Goal: Information Seeking & Learning: Learn about a topic

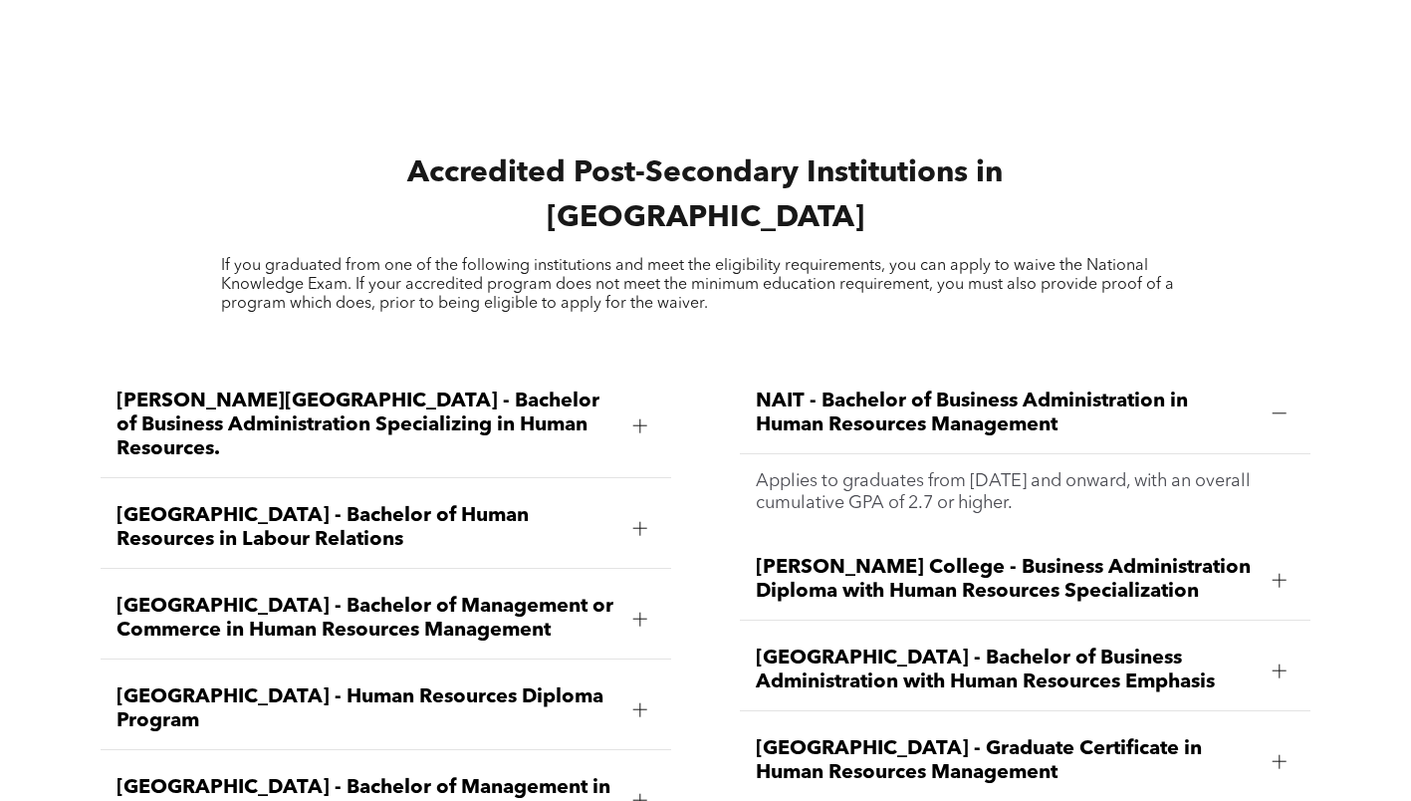
scroll to position [3287, 0]
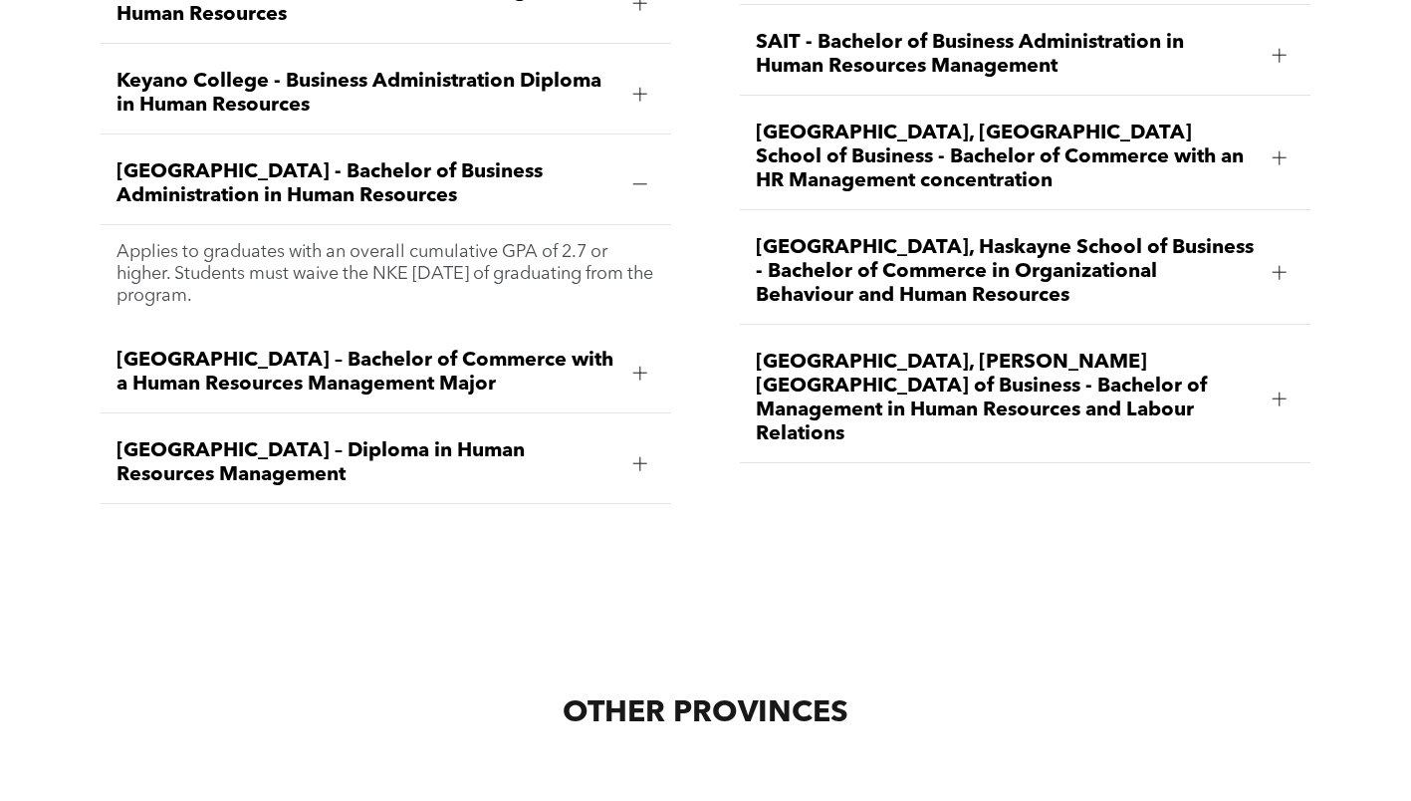
click at [878, 236] on span "University of Calgary, Haskayne School of Business - Bachelor of Commerce in Or…" at bounding box center [1006, 272] width 501 height 72
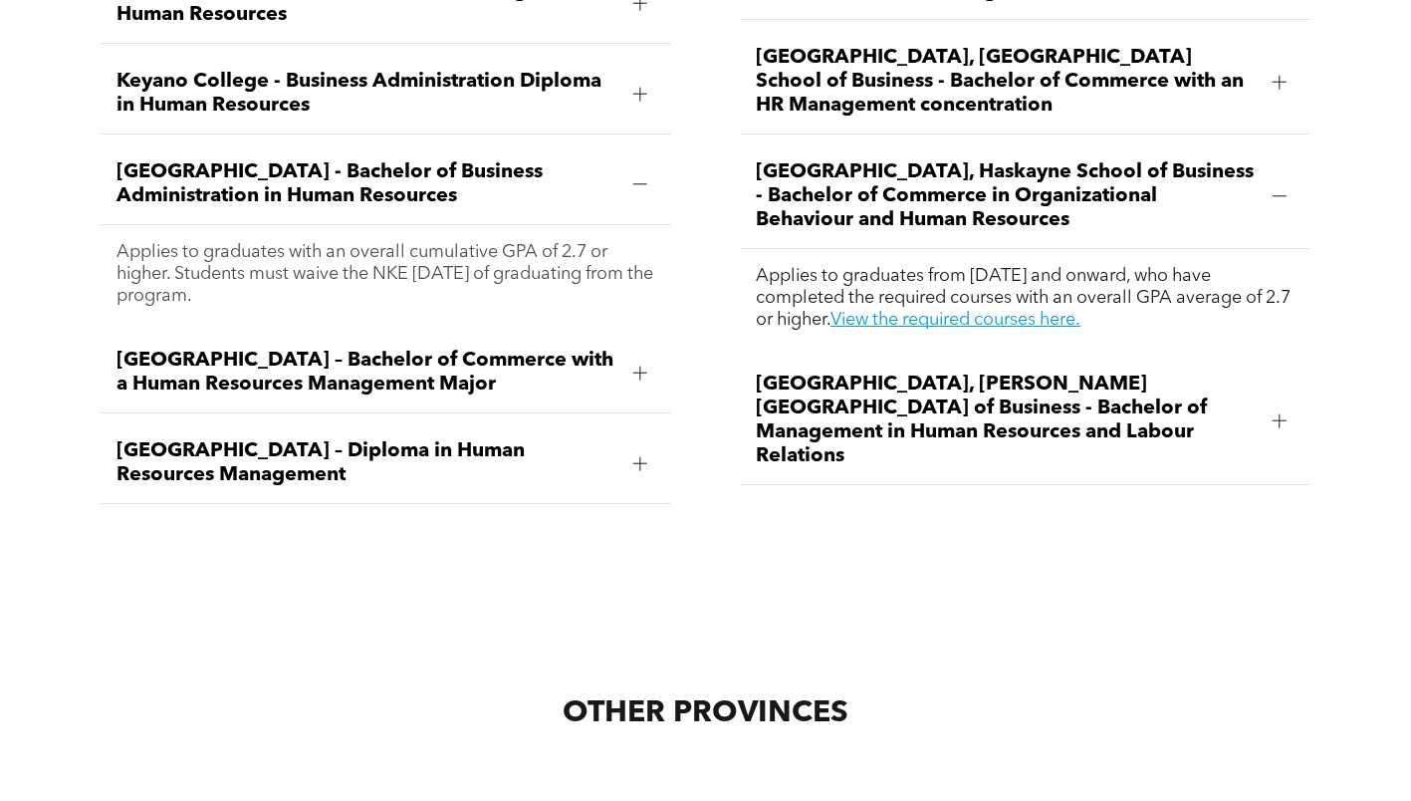
drag, startPoint x: 868, startPoint y: 134, endPoint x: 1103, endPoint y: 165, distance: 237.1
click at [1103, 165] on div "NAIT - Bachelor of Business Administration in Human Resources Management Applie…" at bounding box center [1025, 40] width 603 height 959
copy span "University of Calgary, Haskayne School of Business - Bachelor of Commerce in Or…"
click at [750, 144] on div "University of Calgary, Haskayne School of Business - Bachelor of Commerce in Or…" at bounding box center [1025, 196] width 571 height 105
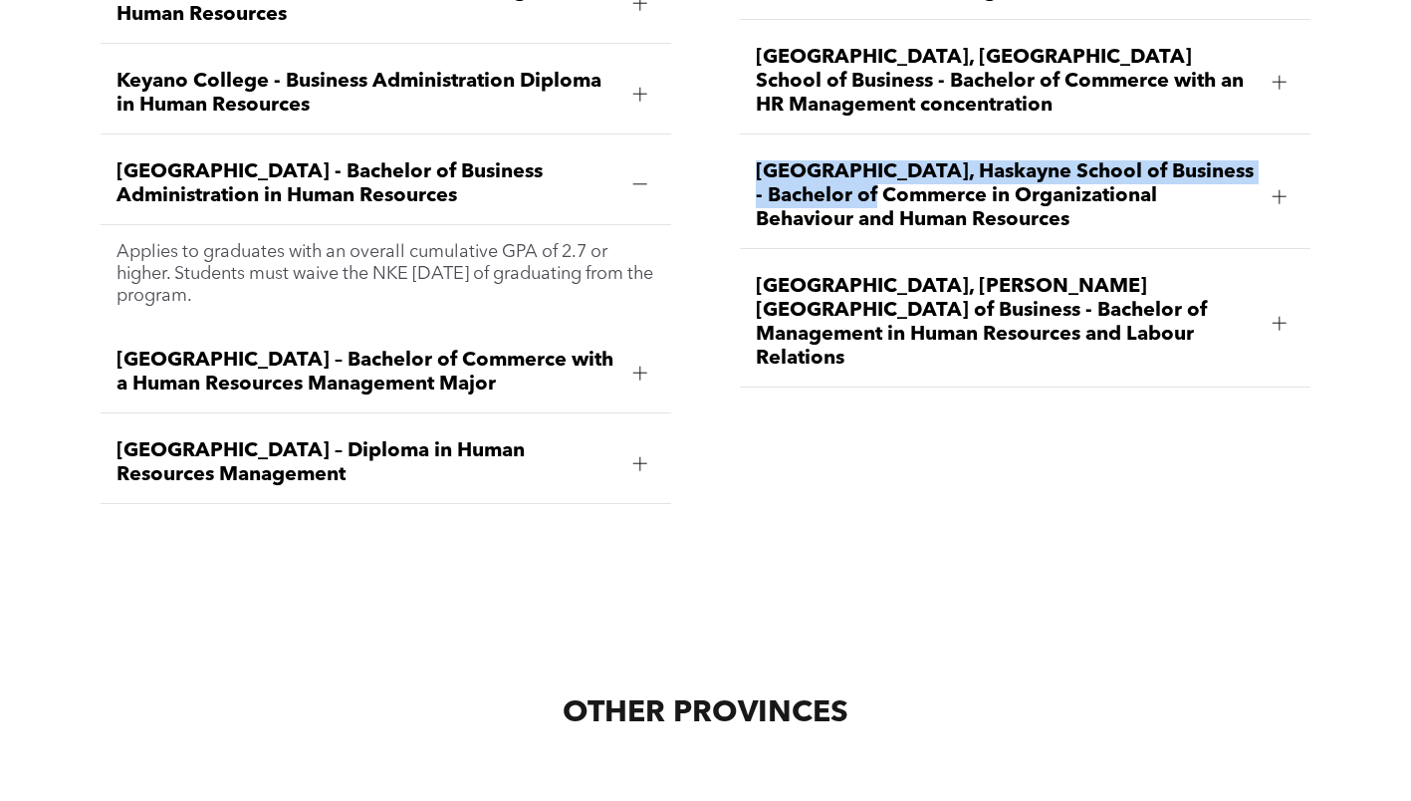
drag, startPoint x: 761, startPoint y: 120, endPoint x: 848, endPoint y: 141, distance: 89.4
click at [848, 144] on div "University of Calgary, Haskayne School of Business - Bachelor of Commerce in Or…" at bounding box center [1025, 196] width 571 height 105
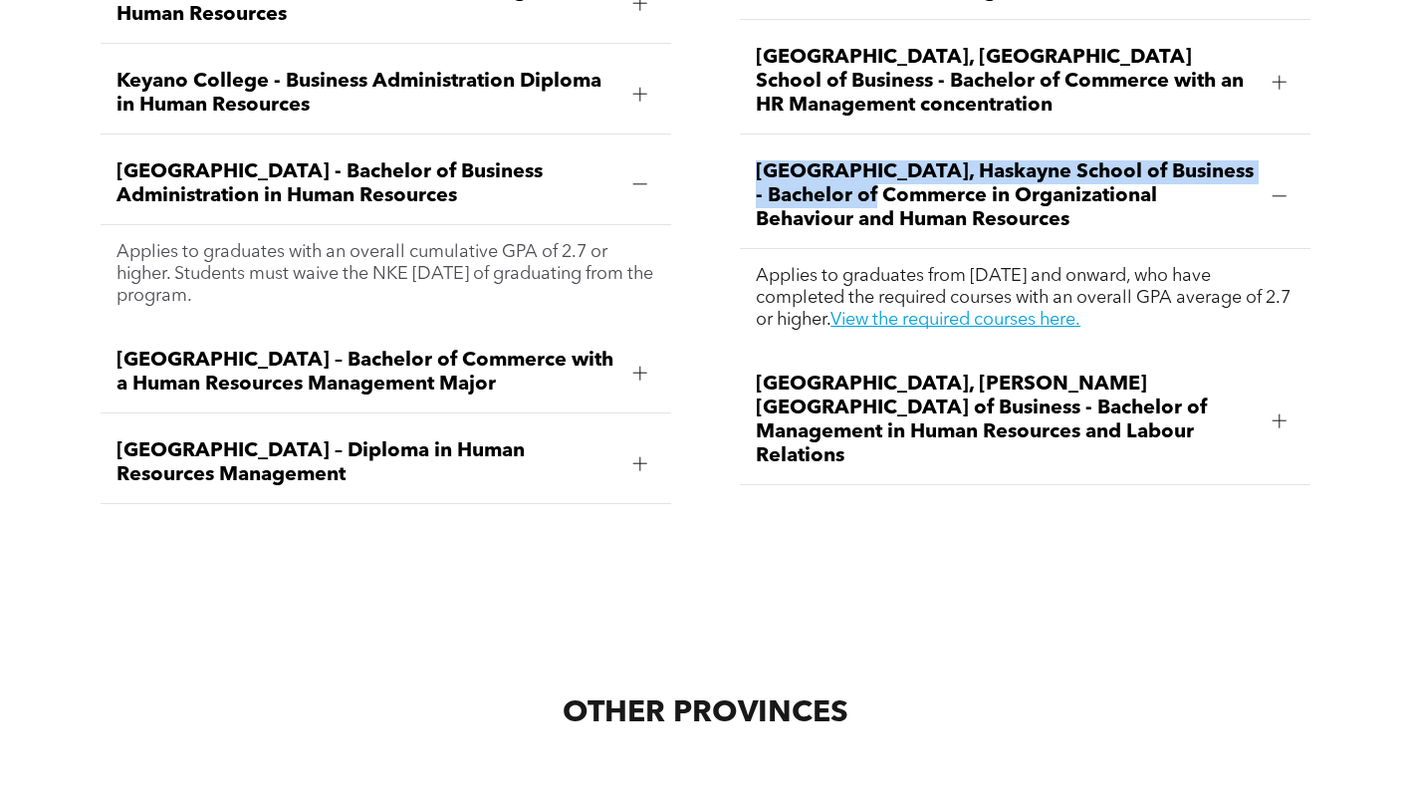
drag, startPoint x: 848, startPoint y: 141, endPoint x: 851, endPoint y: 160, distance: 19.2
click at [851, 160] on span "University of Calgary, Haskayne School of Business - Bachelor of Commerce in Or…" at bounding box center [1006, 196] width 501 height 72
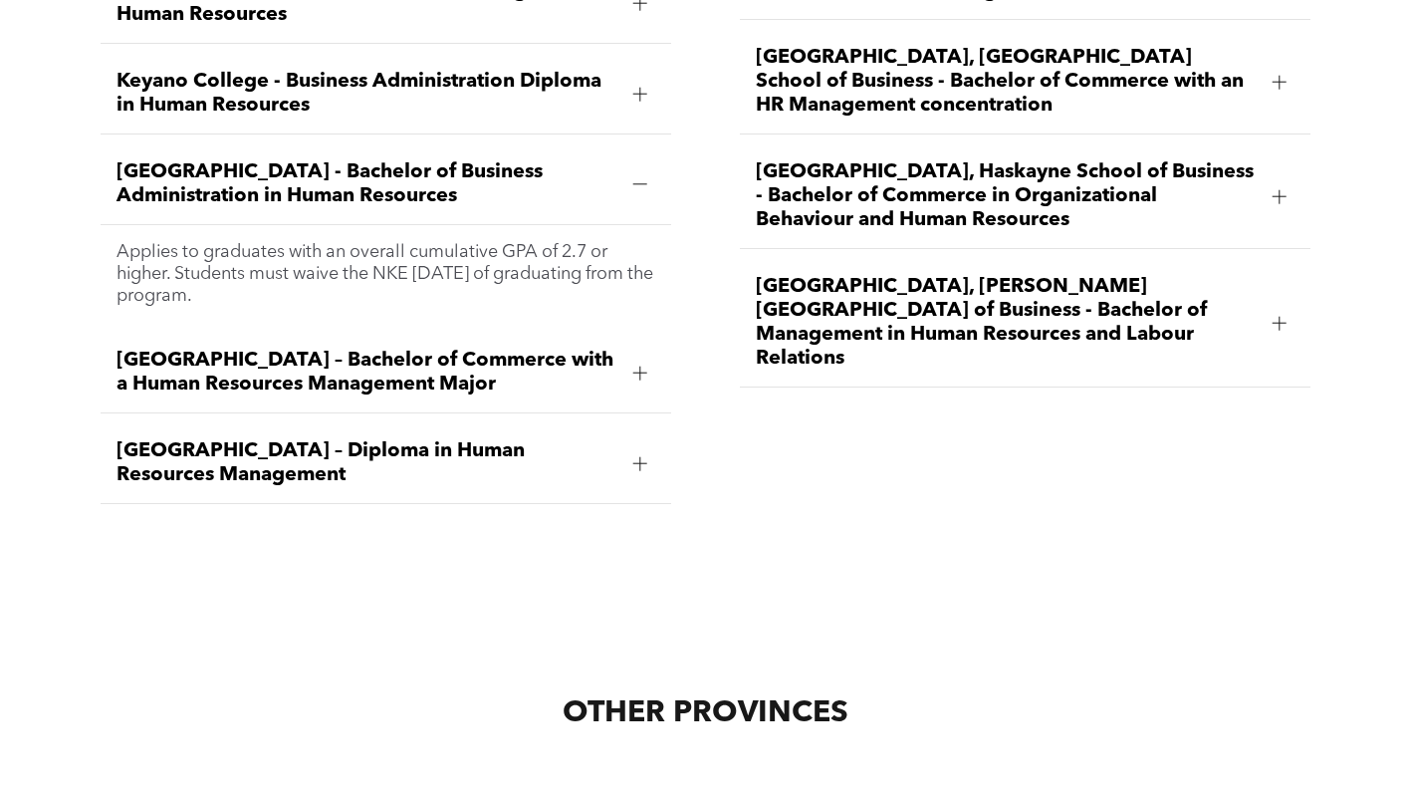
drag, startPoint x: 851, startPoint y: 160, endPoint x: 788, endPoint y: 126, distance: 71.3
click at [788, 160] on span "University of Calgary, Haskayne School of Business - Bachelor of Commerce in Or…" at bounding box center [1006, 196] width 501 height 72
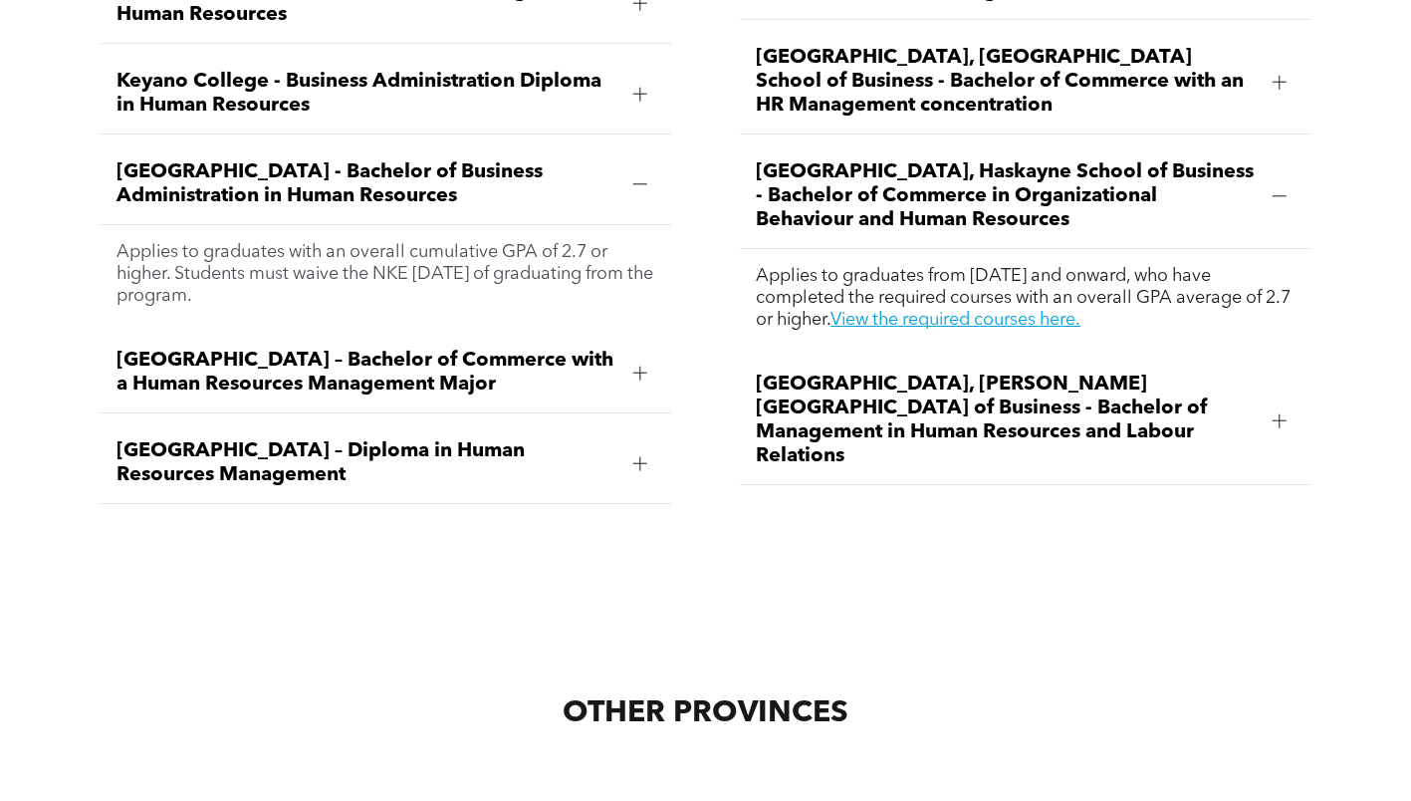
drag, startPoint x: 759, startPoint y: 111, endPoint x: 1185, endPoint y: 271, distance: 455.5
click at [1185, 271] on li "University of Calgary, Haskayne School of Business - Bachelor of Commerce in Or…" at bounding box center [1025, 245] width 571 height 202
copy li "University of Calgary, Haskayne School of Business - Bachelor of Commerce in Or…"
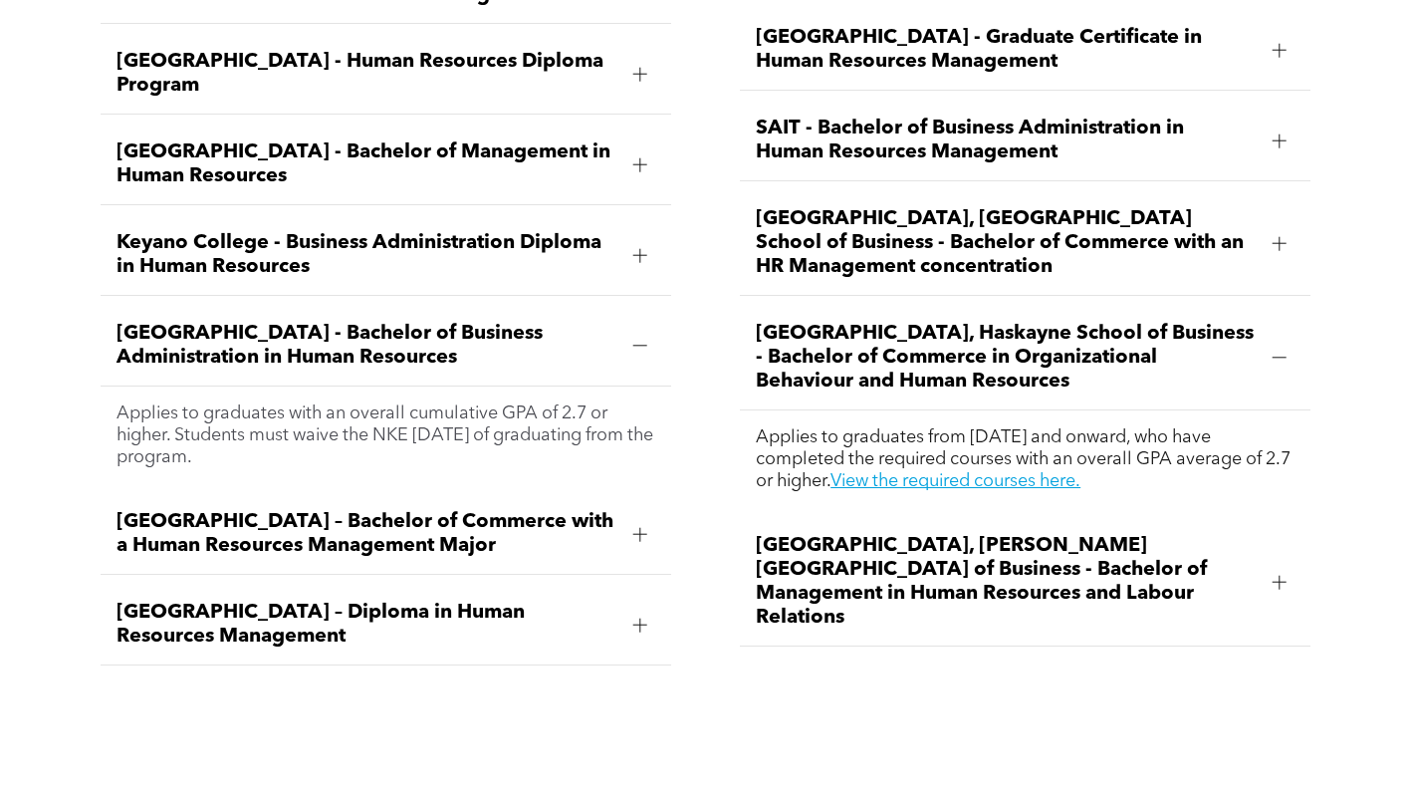
scroll to position [3088, 0]
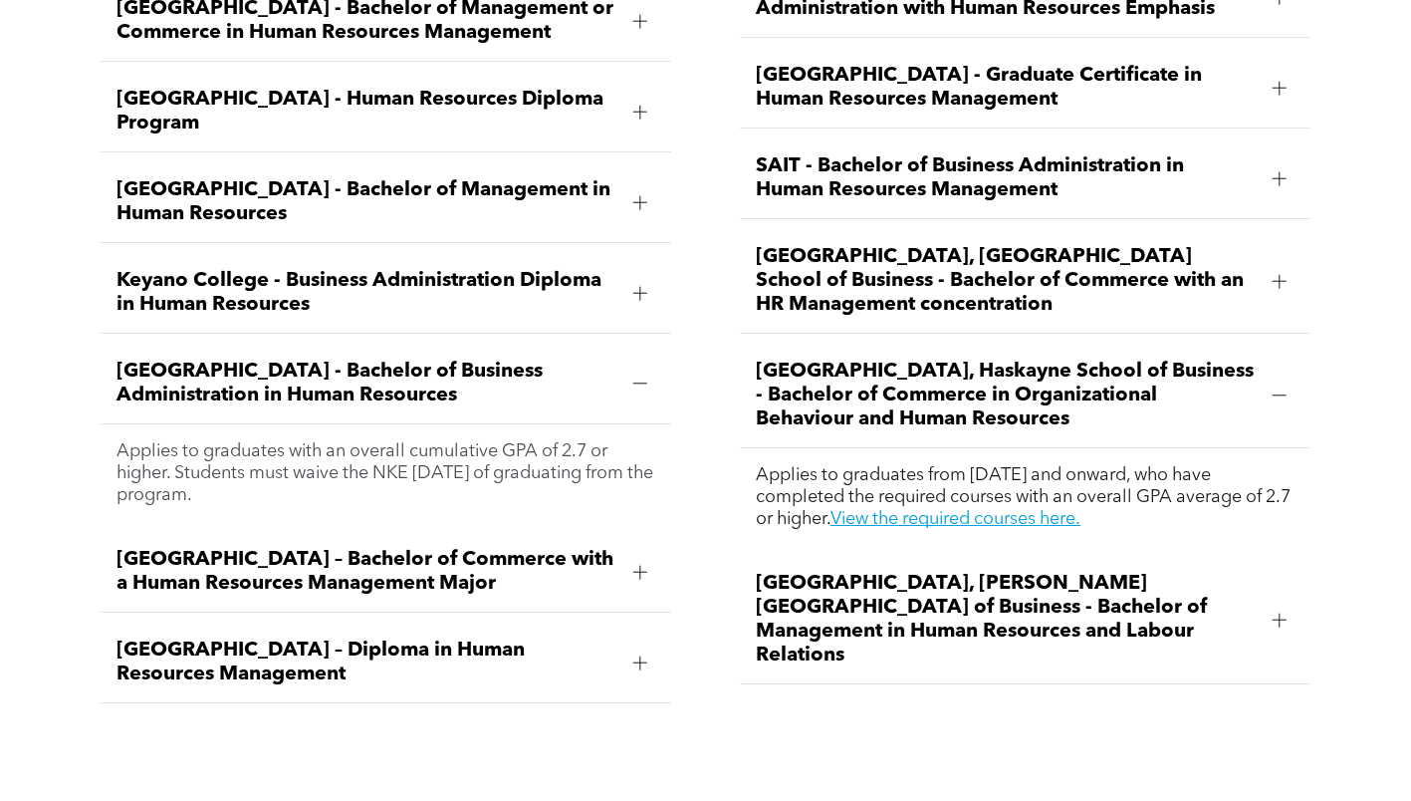
click at [424, 344] on div "Mount Royal University - Bachelor of Business Administration in Human Resources" at bounding box center [386, 384] width 571 height 81
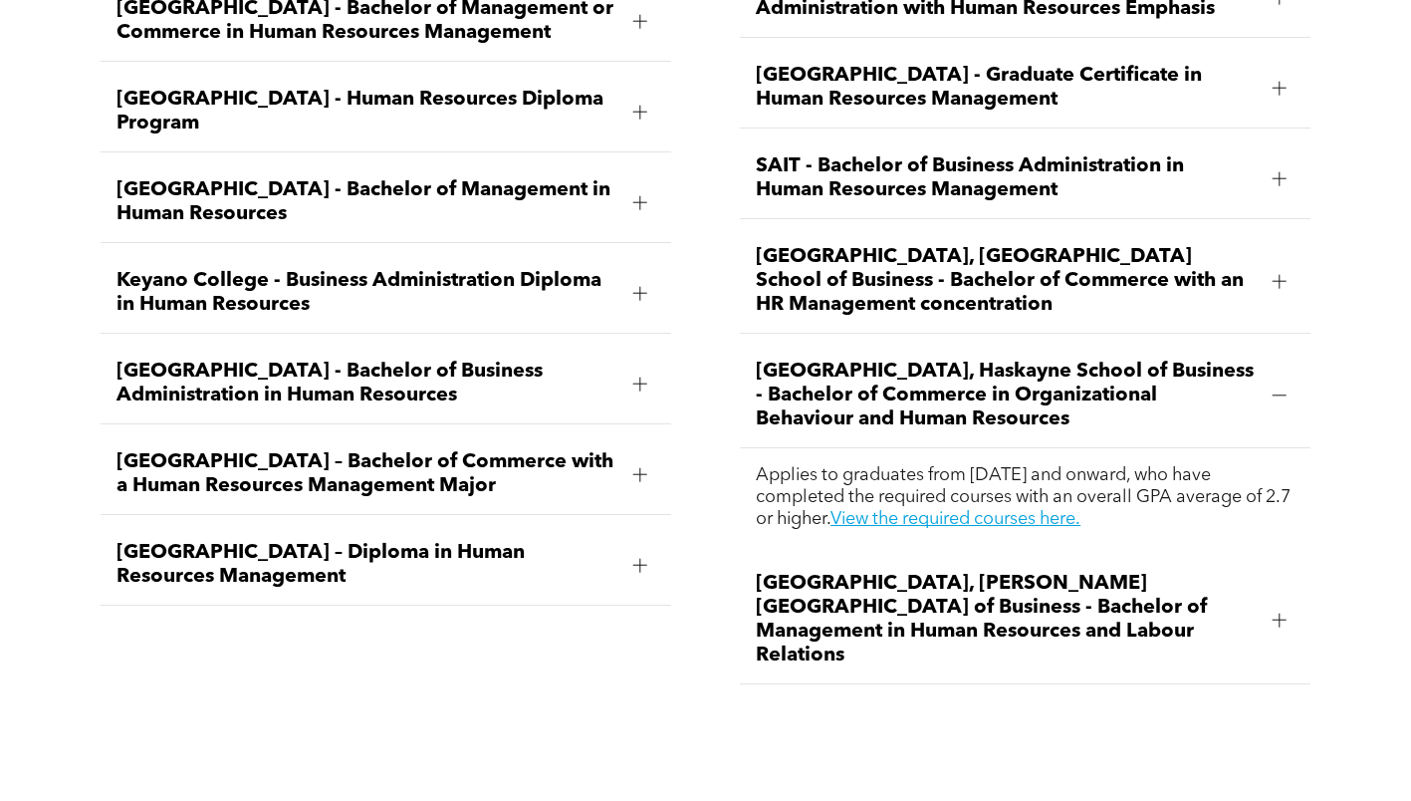
click at [376, 360] on span "Mount Royal University - Bachelor of Business Administration in Human Resources" at bounding box center [367, 384] width 501 height 48
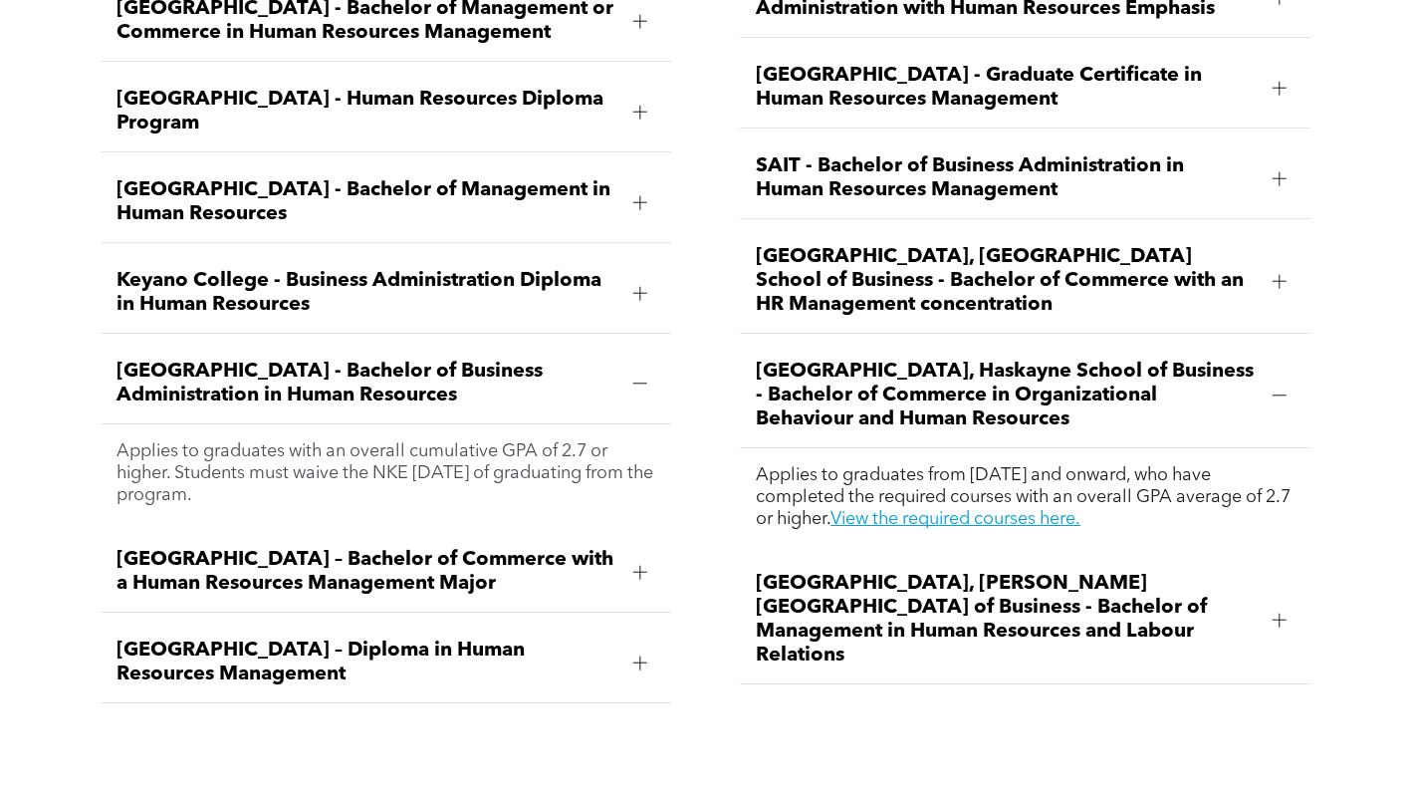
drag, startPoint x: 188, startPoint y: 336, endPoint x: 308, endPoint y: 417, distance: 144.8
click at [308, 417] on li "Mount Royal University - Bachelor of Business Administration in Human Resources…" at bounding box center [386, 433] width 571 height 178
copy li "Mount Royal University - Bachelor of Business Administration in Human Resources…"
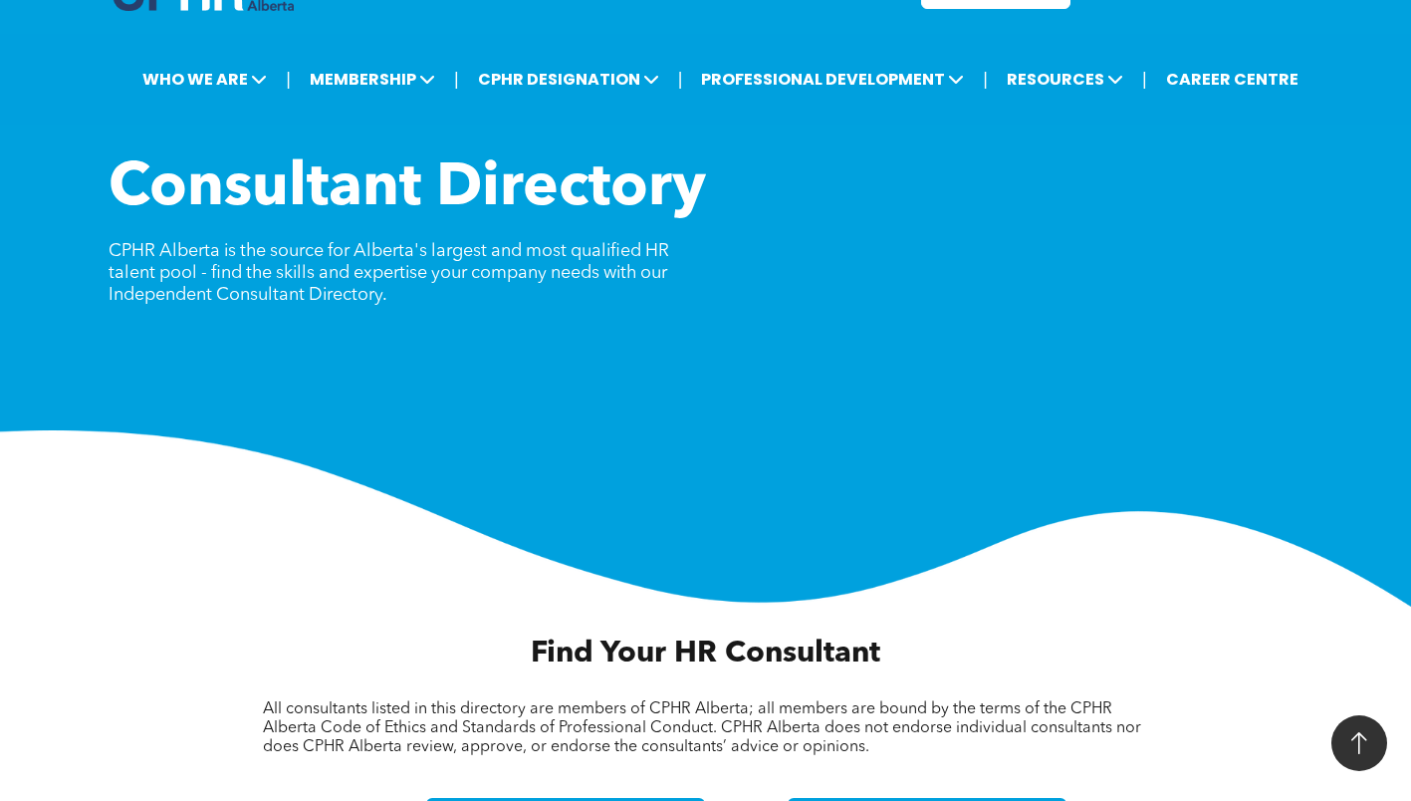
scroll to position [564, 0]
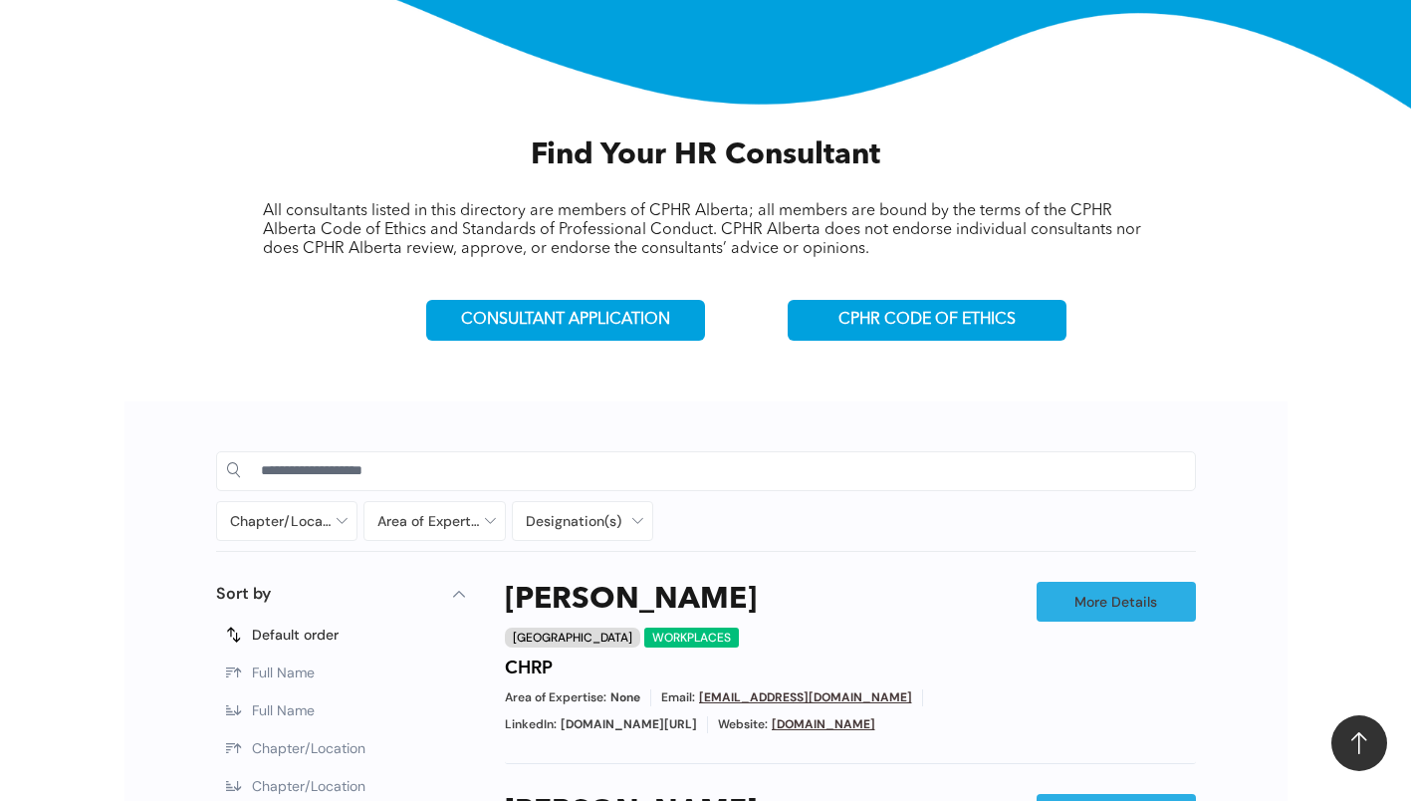
click at [559, 325] on span "CONSULTANT APPLICATION" at bounding box center [565, 320] width 209 height 19
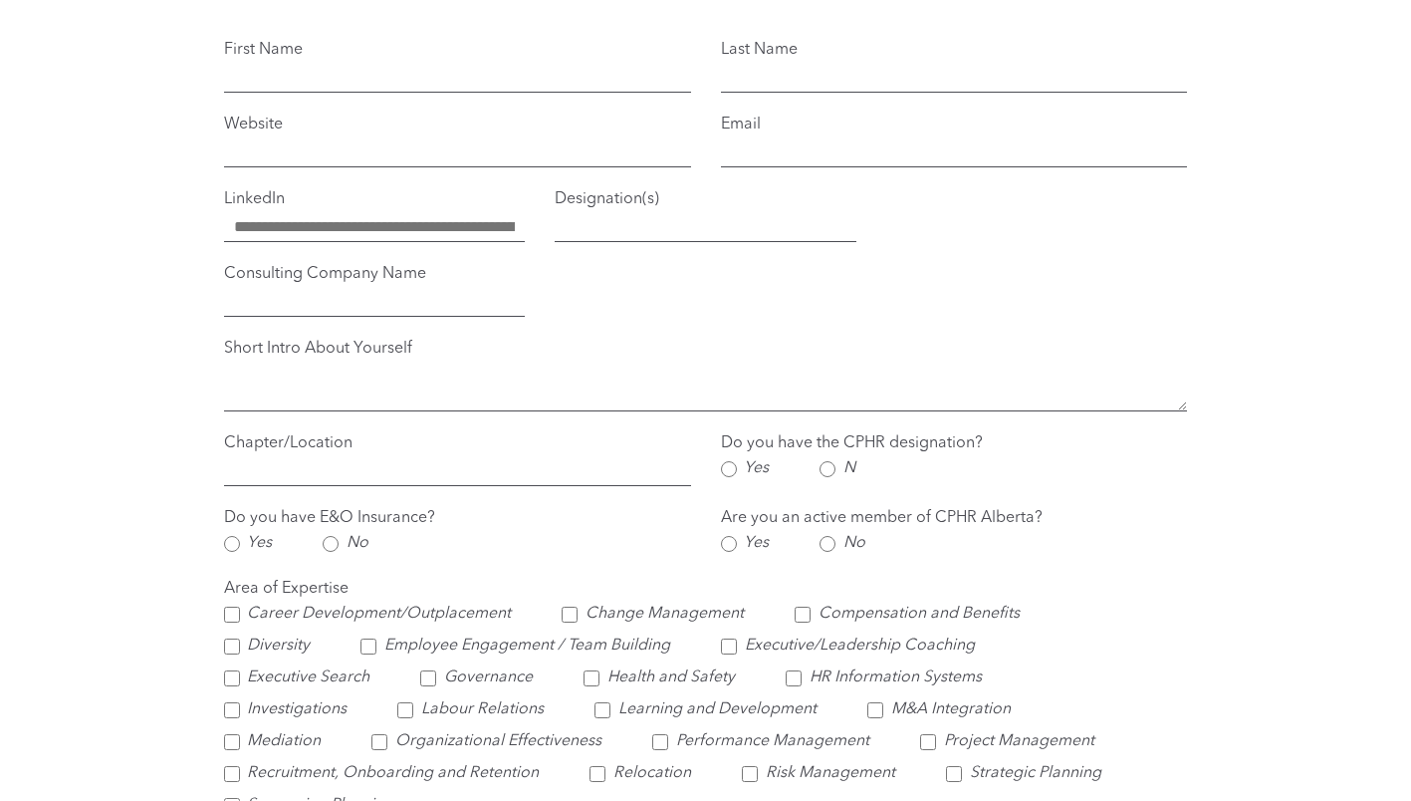
scroll to position [1693, 0]
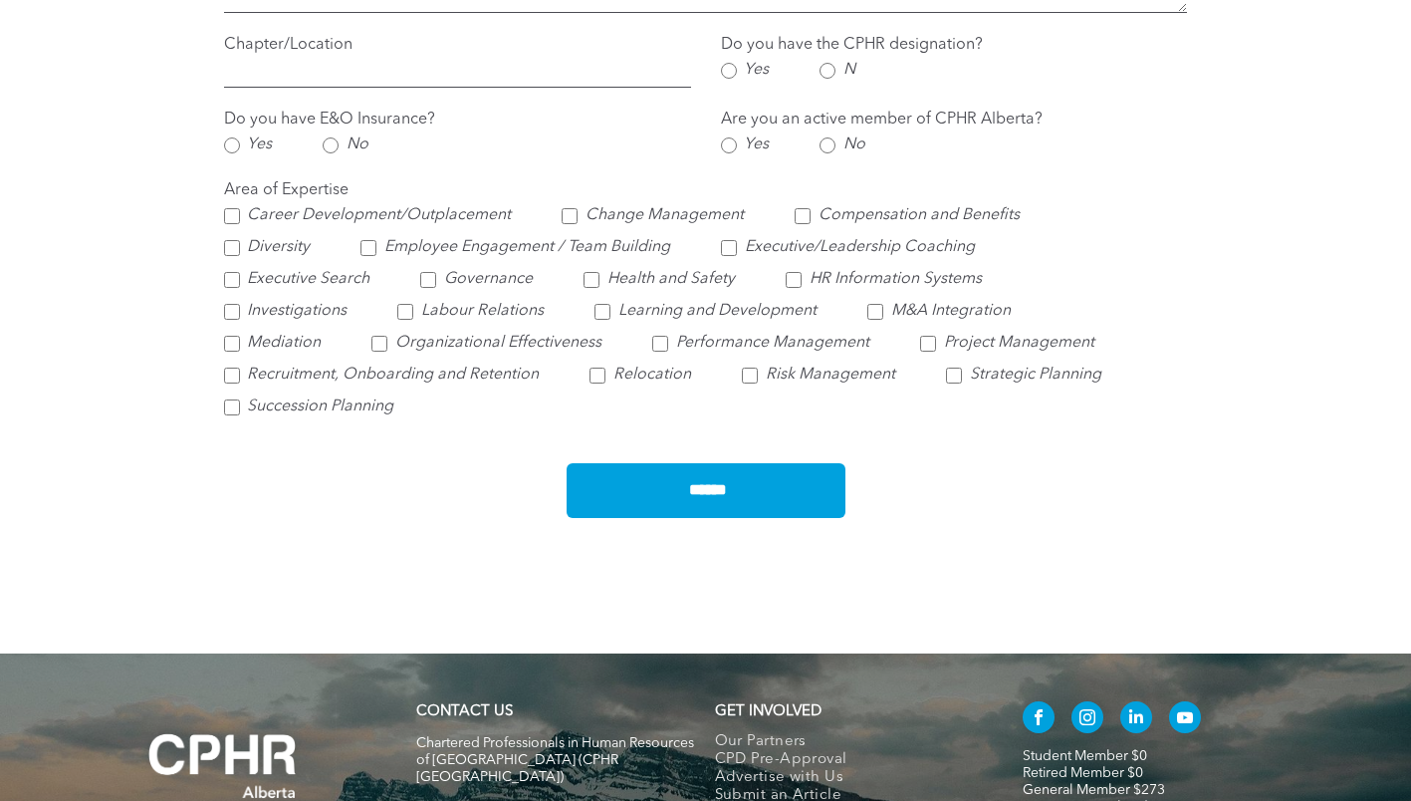
click at [311, 559] on div "**********" at bounding box center [706, 62] width 994 height 1001
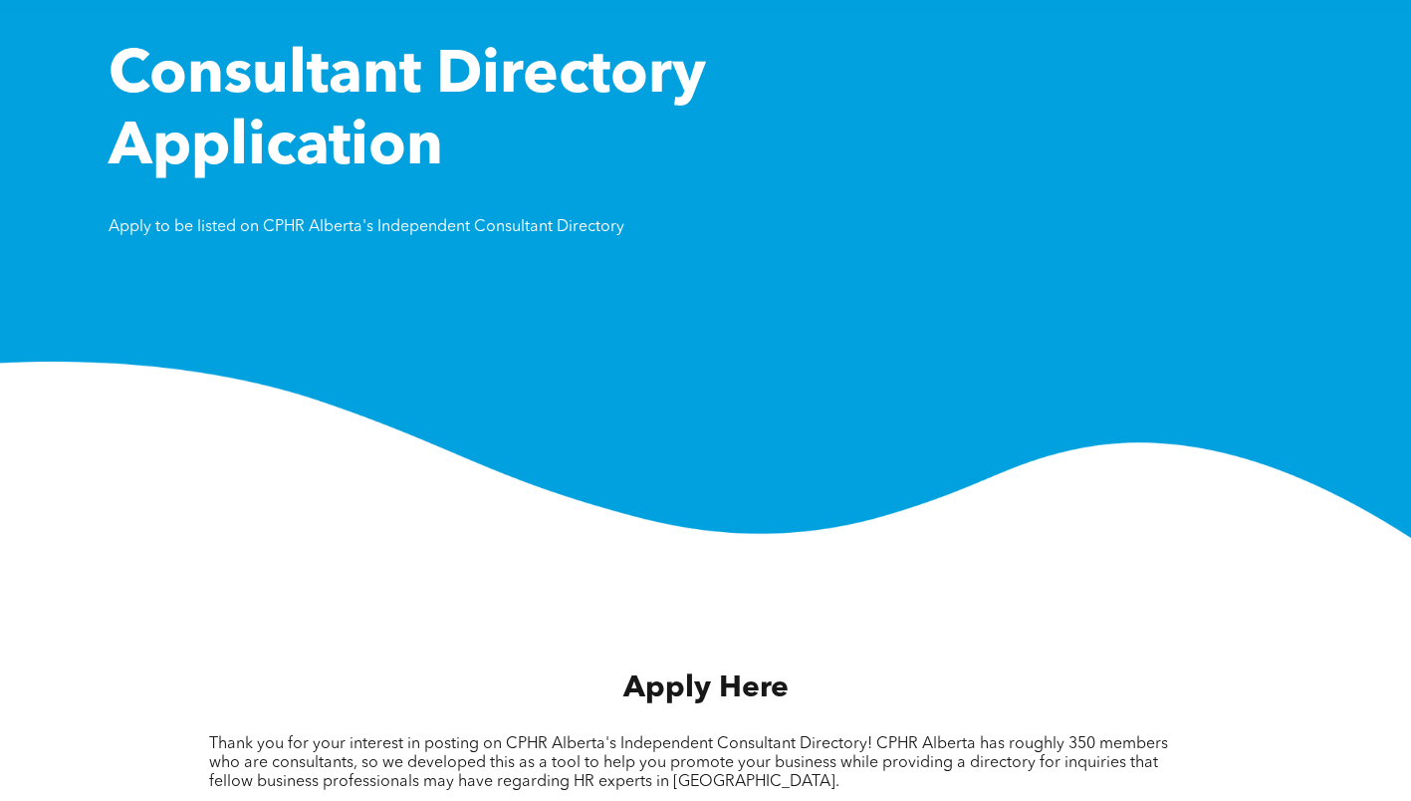
scroll to position [100, 0]
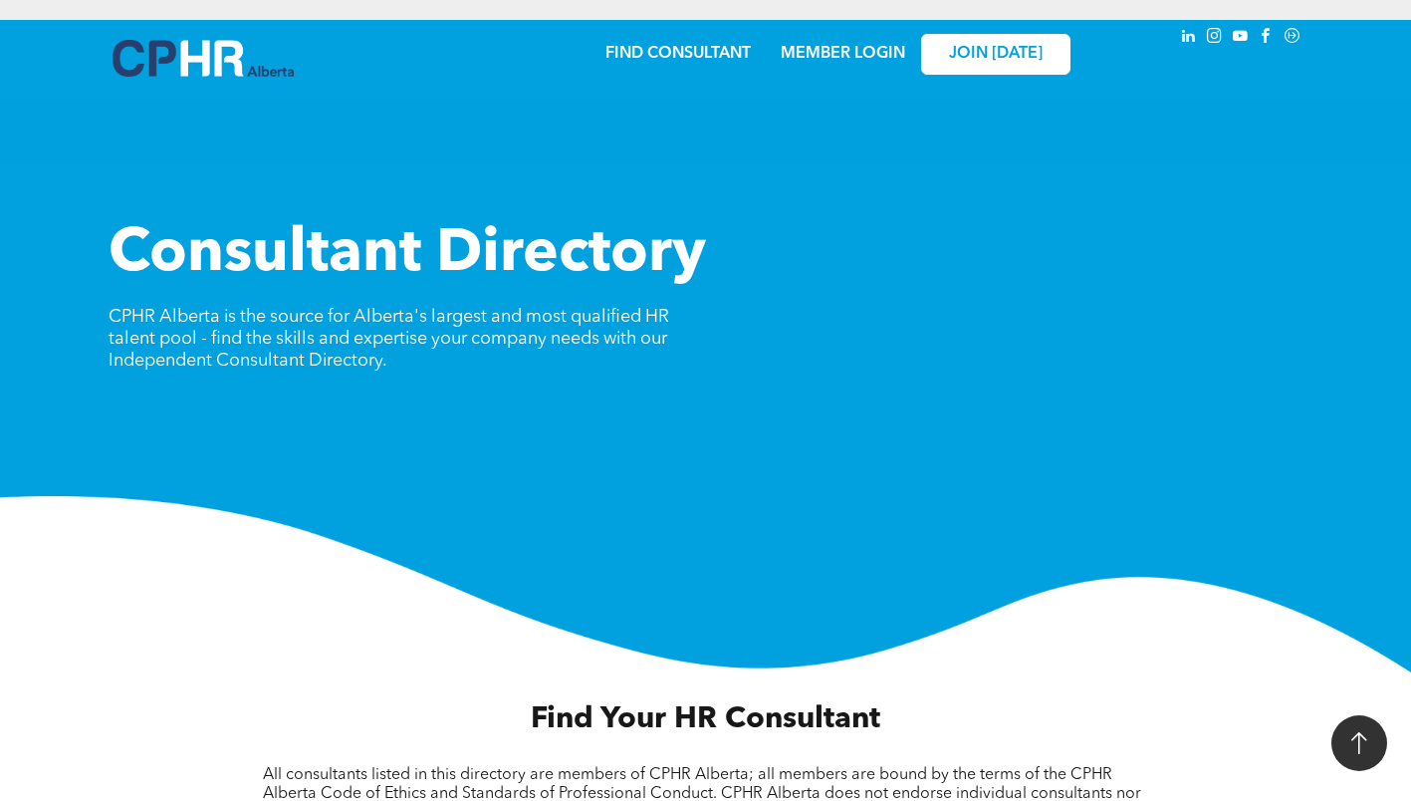
scroll to position [663, 0]
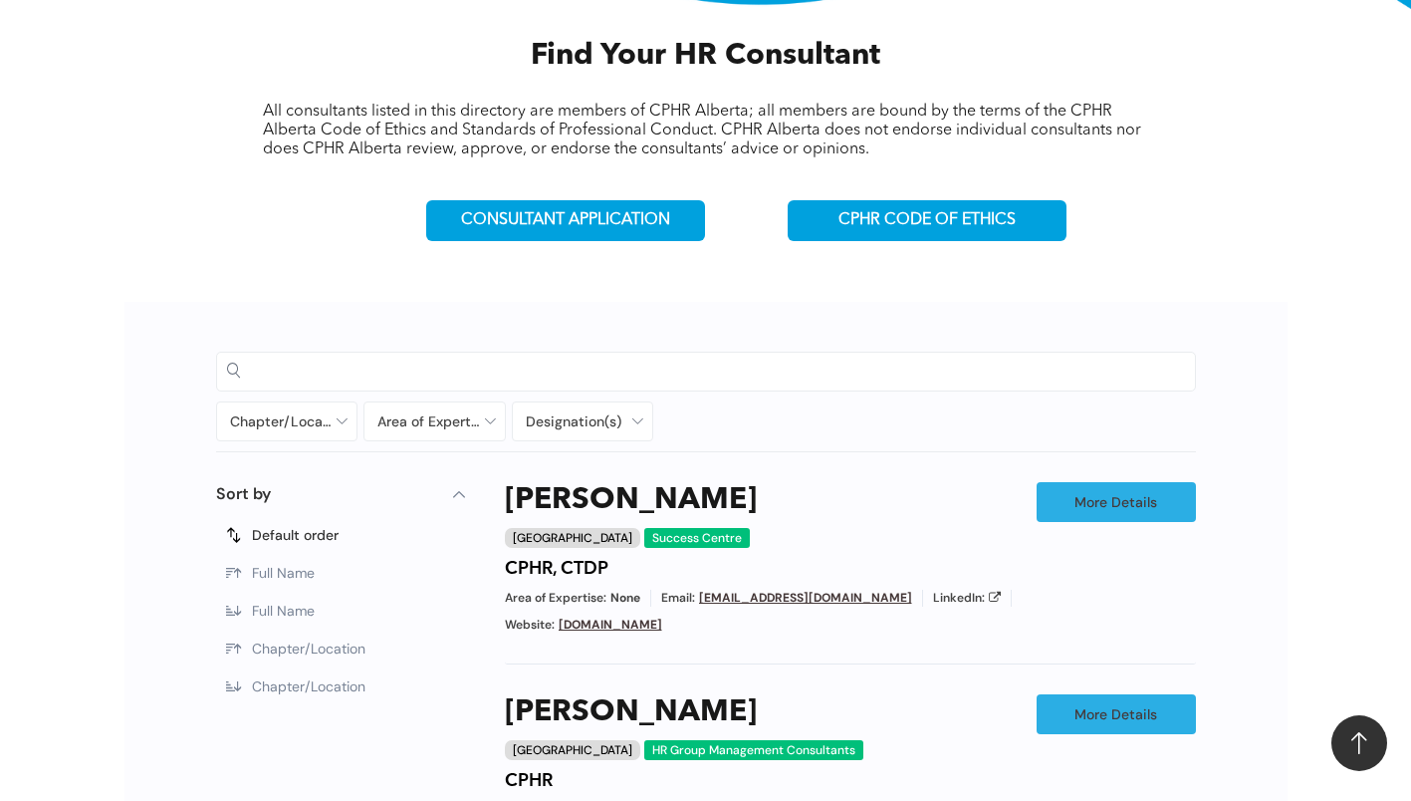
click at [586, 366] on input at bounding box center [723, 371] width 924 height 30
type input "********"
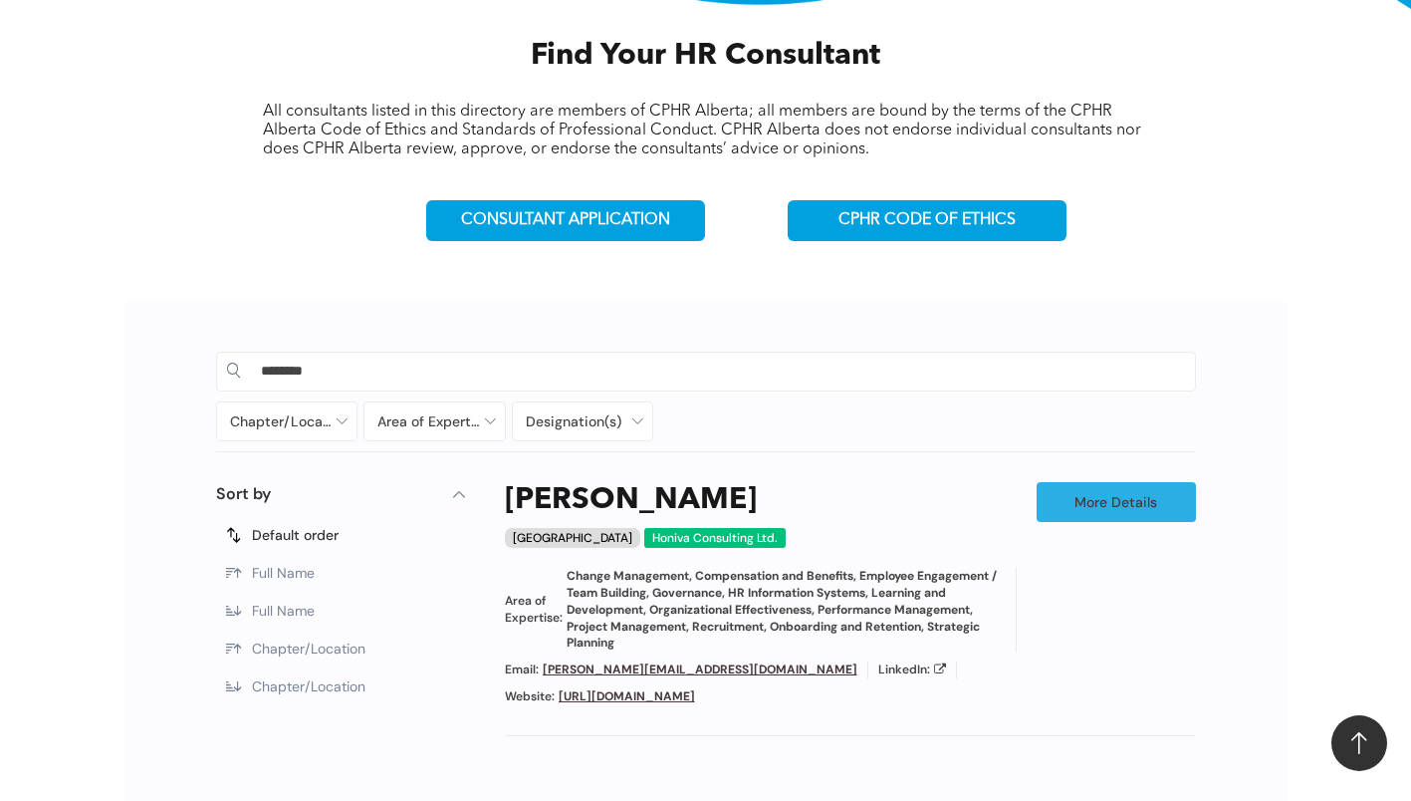
click at [732, 593] on span "Change Management, Compensation and Benefits, Employee Engagement / Team Buildi…" at bounding box center [786, 610] width 439 height 84
click at [601, 499] on h3 "Kimberly Ho" at bounding box center [631, 500] width 252 height 36
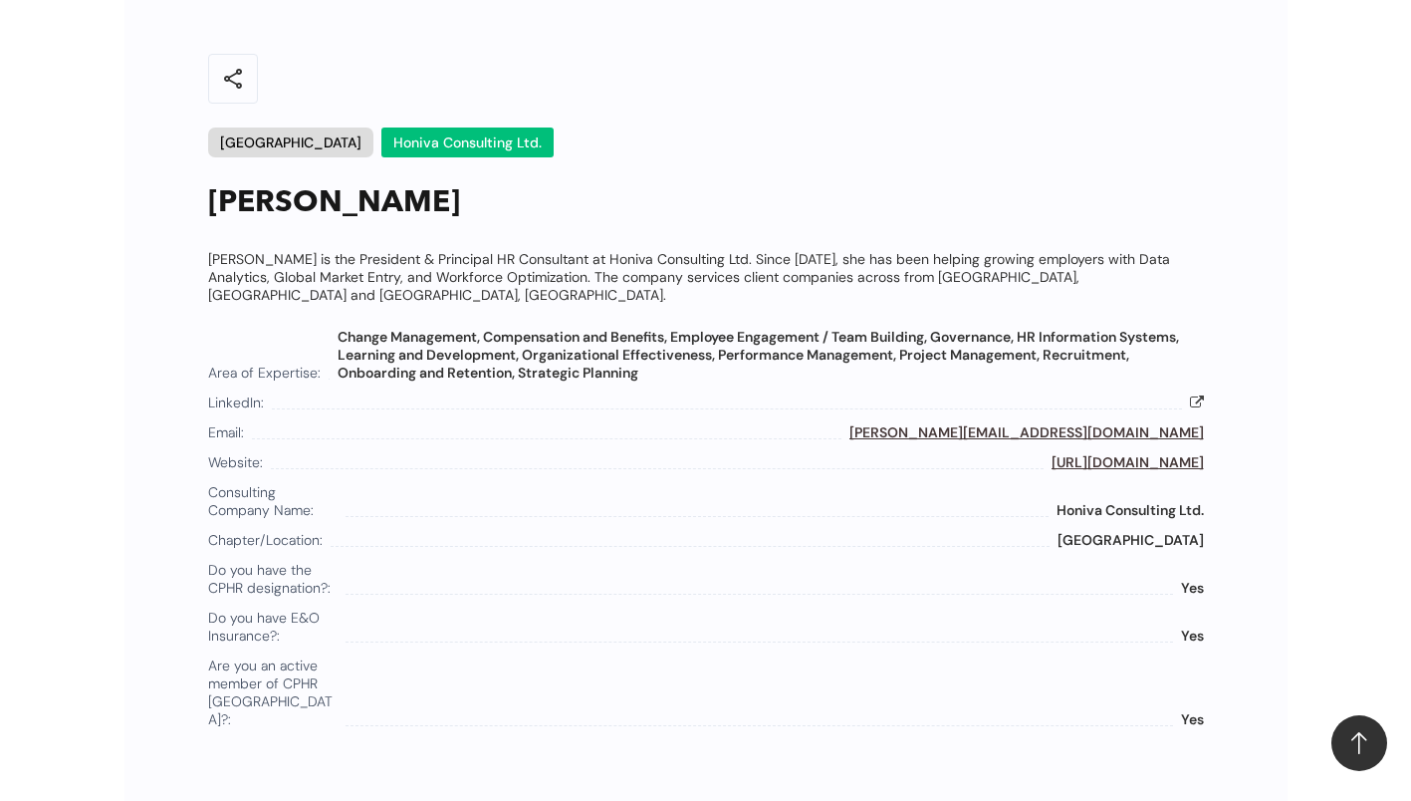
scroll to position [1066, 0]
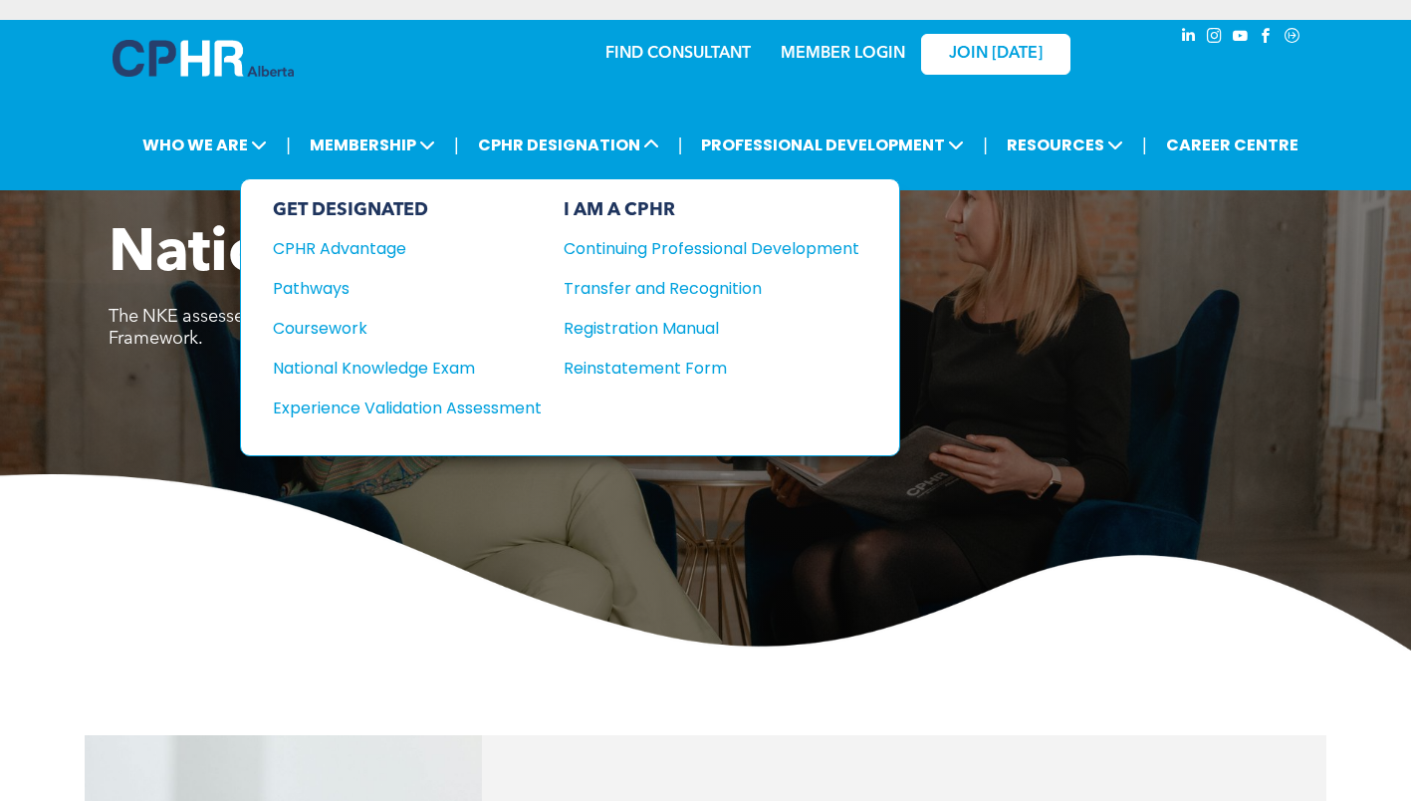
drag, startPoint x: 407, startPoint y: 408, endPoint x: 425, endPoint y: 407, distance: 18.0
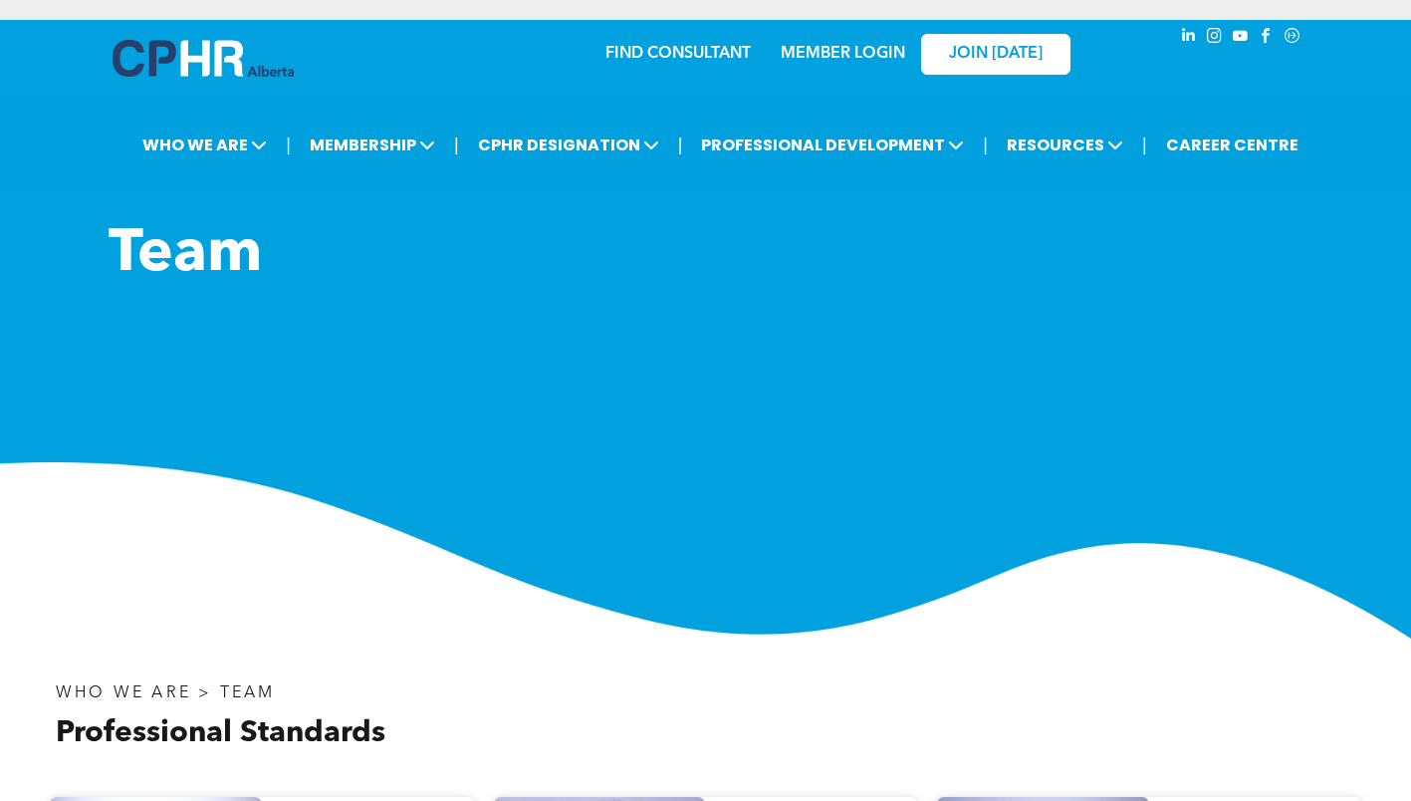
drag, startPoint x: 0, startPoint y: 0, endPoint x: 578, endPoint y: 400, distance: 702.9
click at [578, 400] on div "Team ﻿" at bounding box center [705, 428] width 1411 height 419
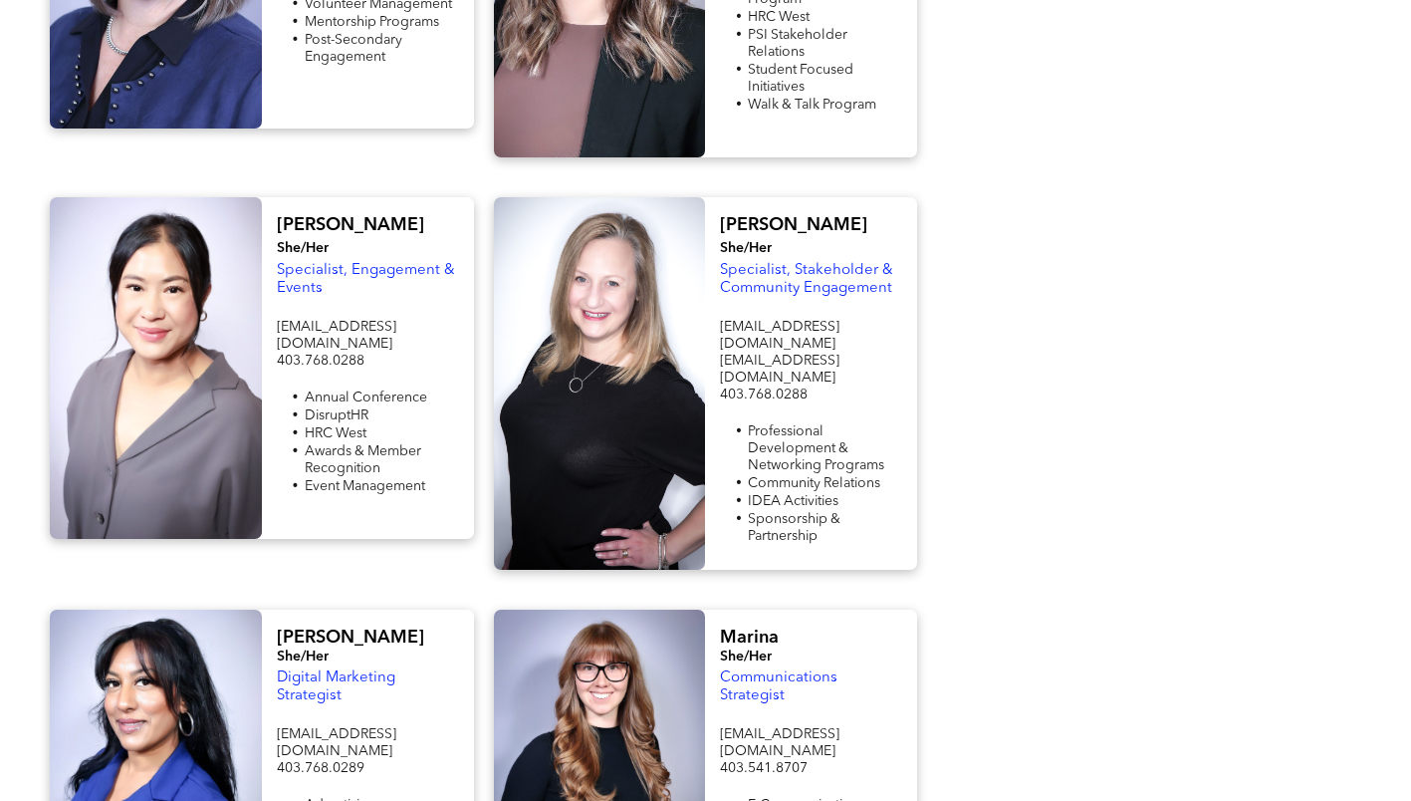
scroll to position [1965, 0]
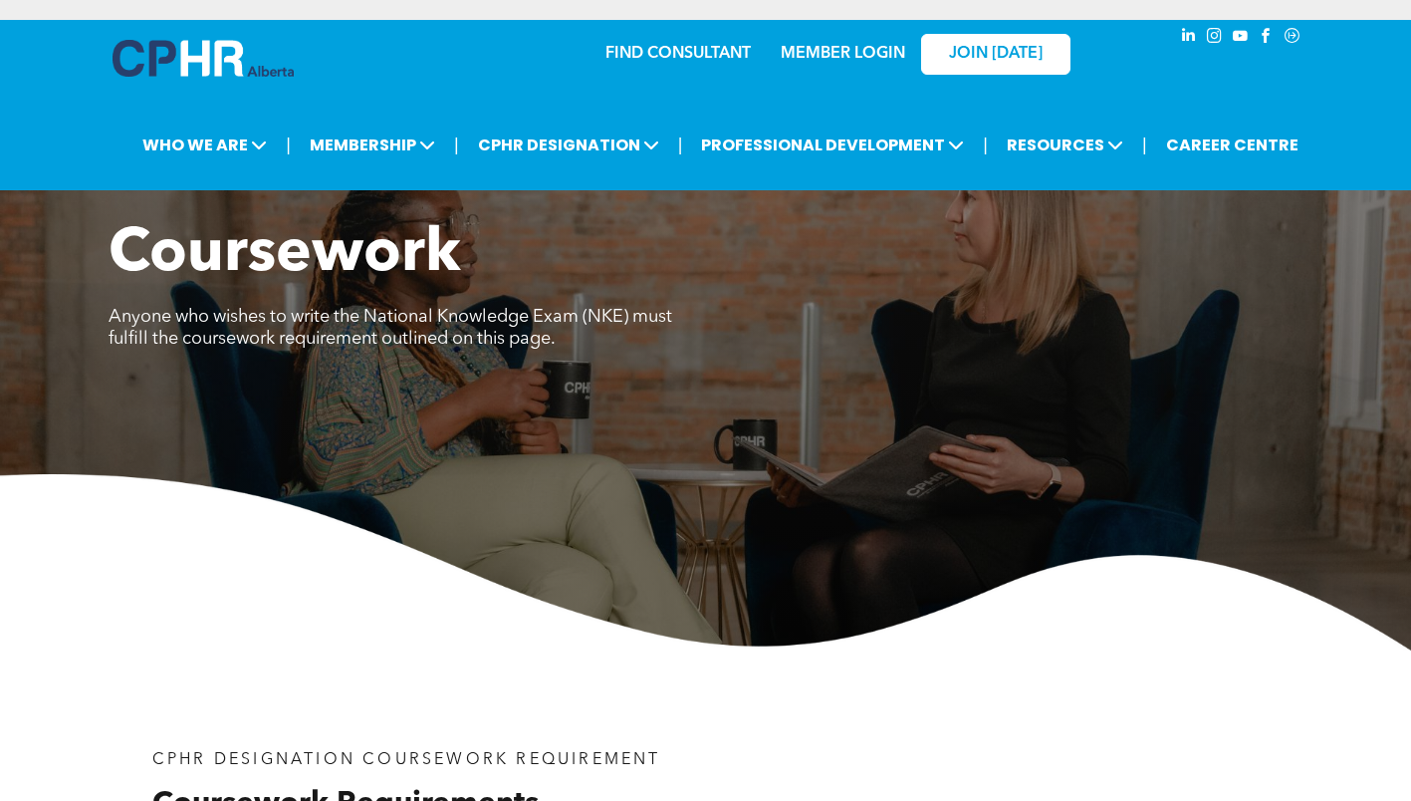
scroll to position [1394, 0]
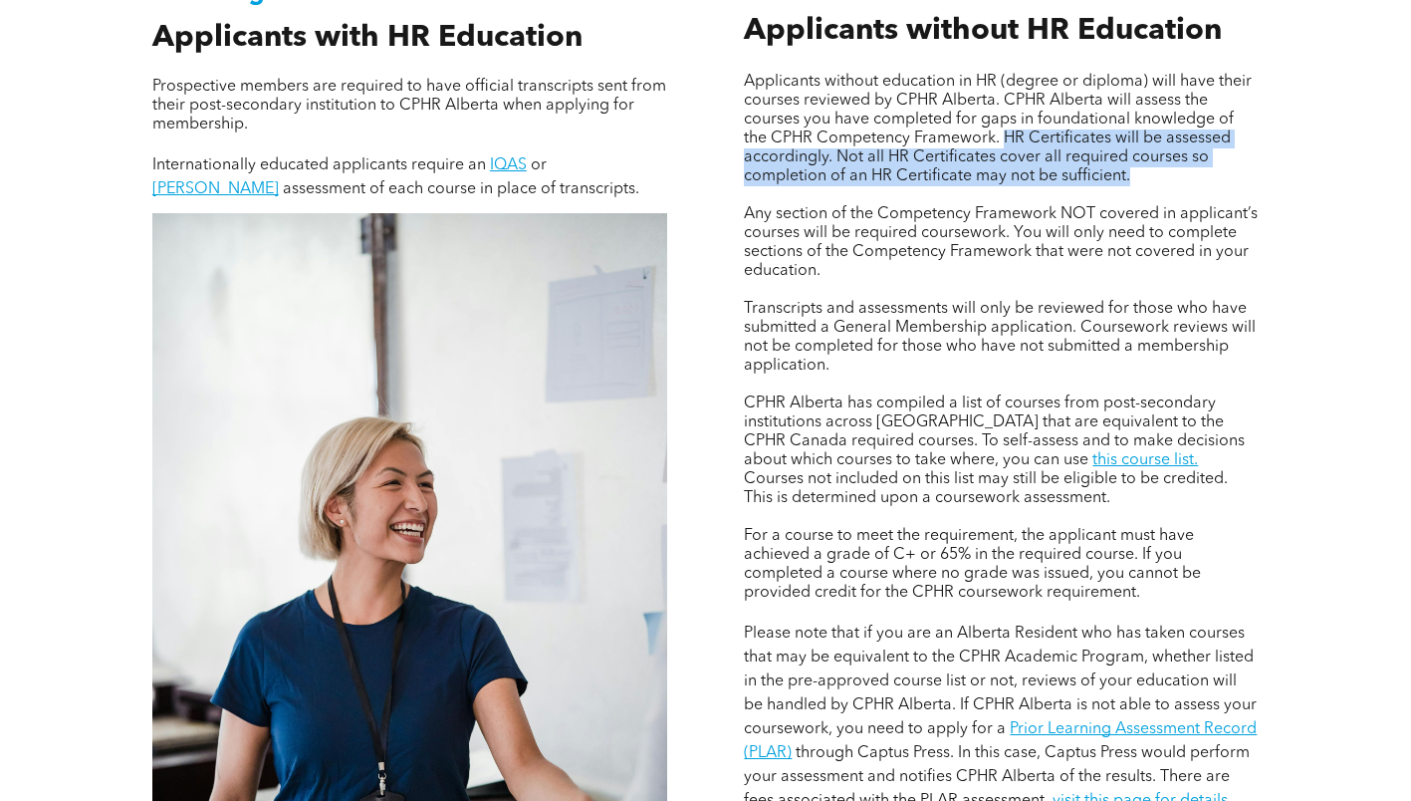
drag, startPoint x: 1004, startPoint y: 132, endPoint x: 1107, endPoint y: 187, distance: 116.3
click at [1107, 187] on div "Applicants without education in HR (degree or diploma) will have their courses …" at bounding box center [1001, 443] width 515 height 740
copy span "HR Certificates will be assessed accordingly. Not all HR Certificates cover all…"
drag, startPoint x: 1130, startPoint y: 188, endPoint x: 1137, endPoint y: 180, distance: 11.3
click at [1130, 188] on p at bounding box center [1001, 195] width 515 height 19
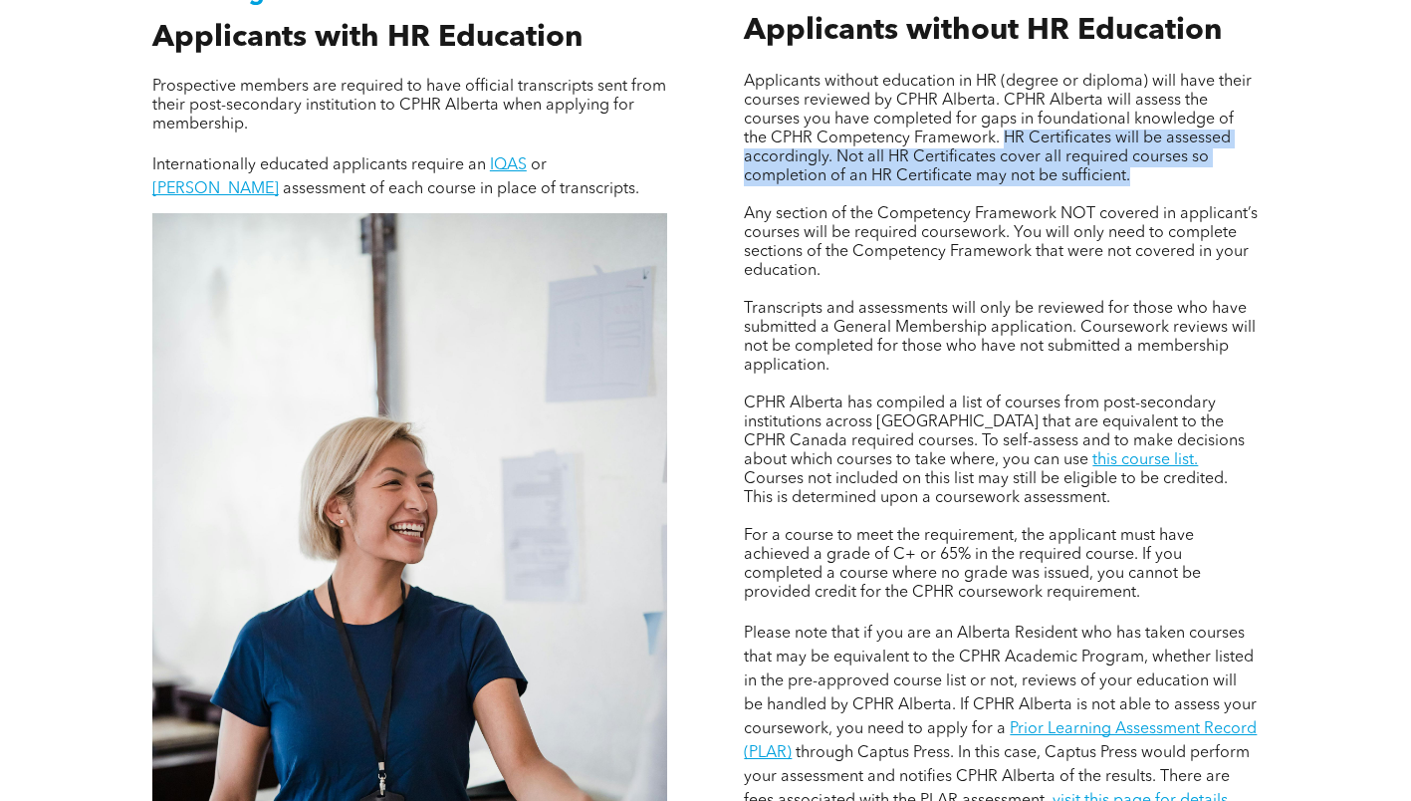
drag, startPoint x: 1138, startPoint y: 177, endPoint x: 1007, endPoint y: 130, distance: 139.6
click at [1007, 130] on p "Applicants without education in HR (degree or diploma) will have their courses …" at bounding box center [1001, 130] width 515 height 114
copy span "HR Certificates will be assessed accordingly. Not all HR Certificates cover all…"
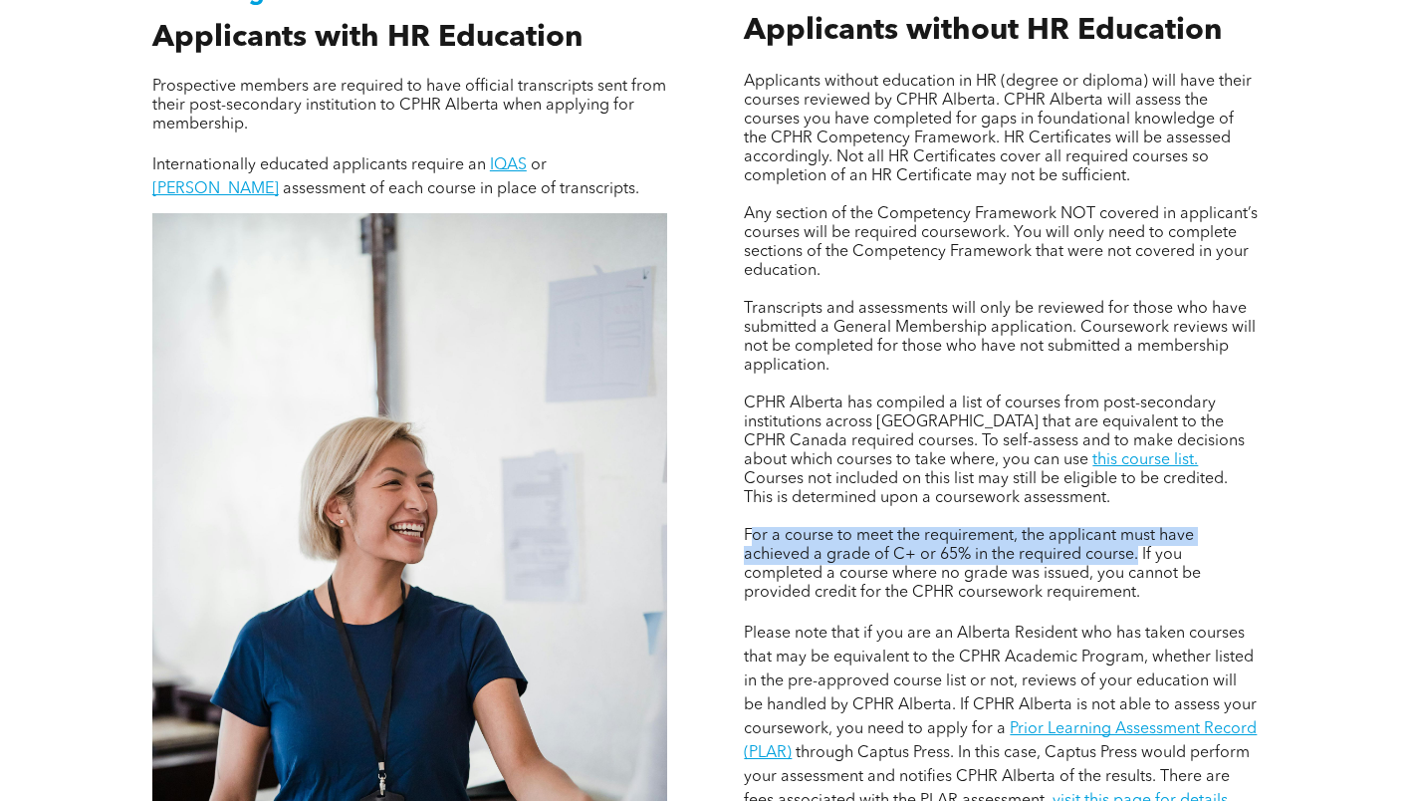
drag, startPoint x: 752, startPoint y: 528, endPoint x: 1139, endPoint y: 551, distance: 388.1
click at [1139, 551] on span "For a course to meet the requirement, the applicant must have achieved a grade …" at bounding box center [972, 564] width 457 height 73
click at [758, 528] on span "For a course to meet the requirement, the applicant must have achieved a grade …" at bounding box center [972, 564] width 457 height 73
drag, startPoint x: 746, startPoint y: 531, endPoint x: 1137, endPoint y: 557, distance: 392.3
click at [1137, 557] on span "For a course to meet the requirement, the applicant must have achieved a grade …" at bounding box center [972, 564] width 457 height 73
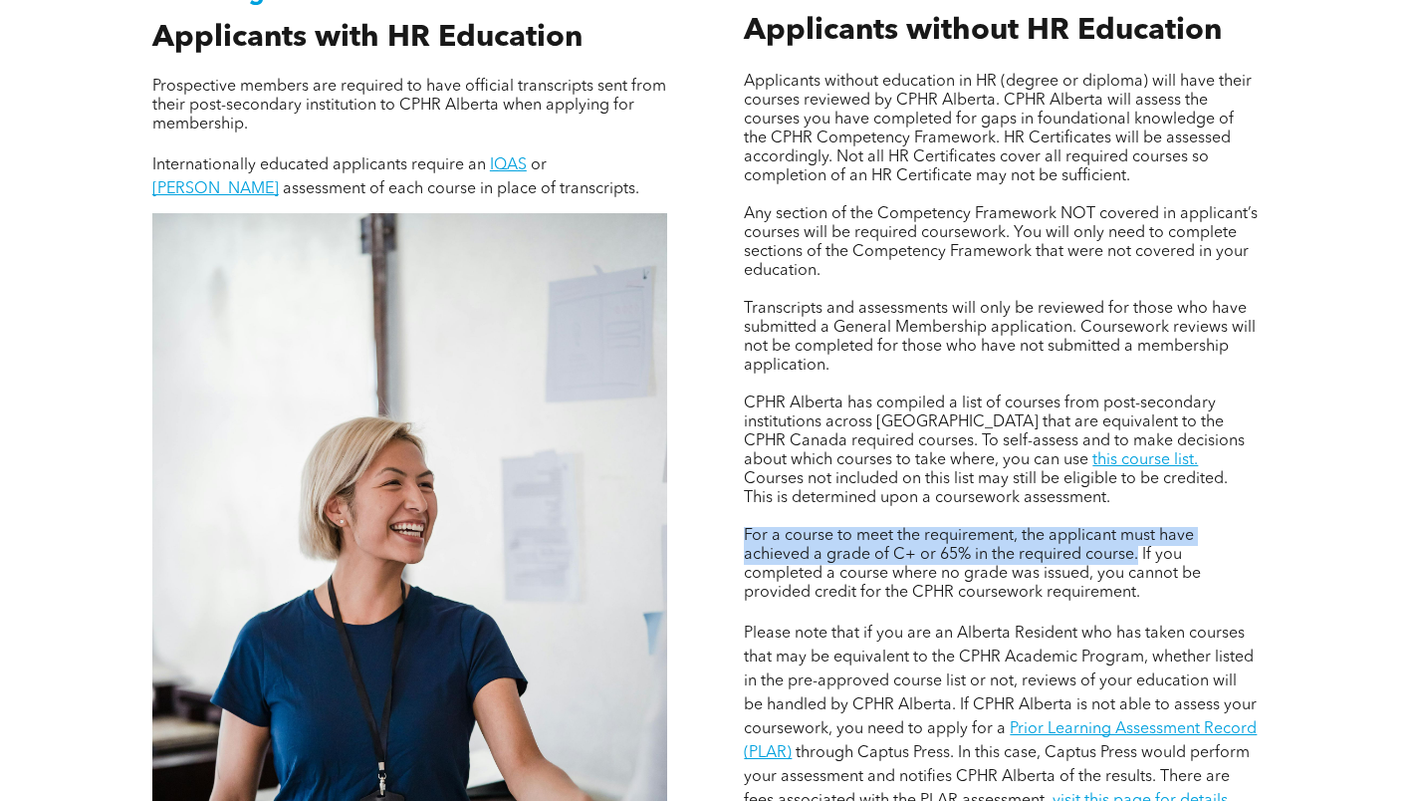
copy span "For a course to meet the requirement, the applicant must have achieved a grade …"
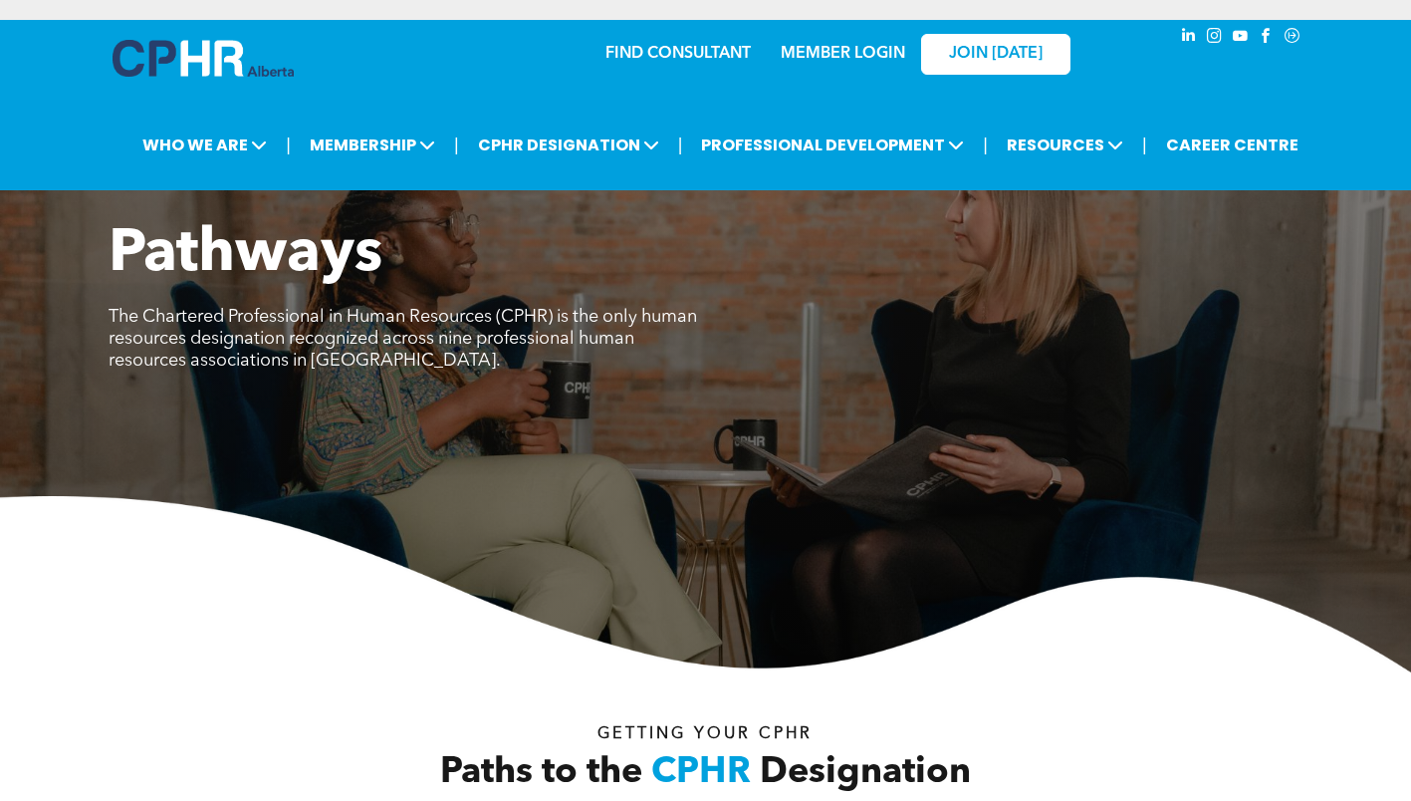
scroll to position [641, 0]
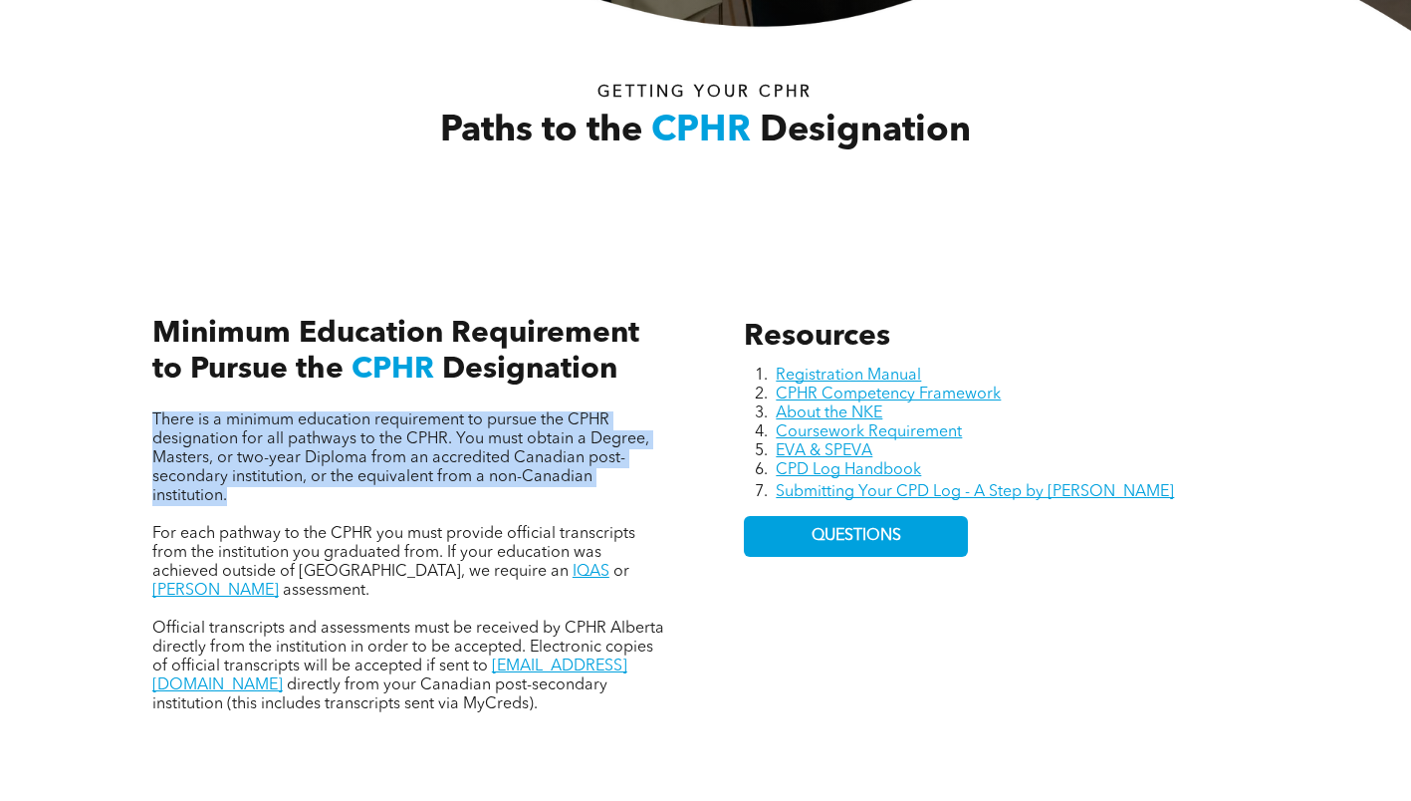
drag, startPoint x: 146, startPoint y: 422, endPoint x: 245, endPoint y: 490, distance: 119.6
click at [245, 490] on div "There is a minimum education requirement to pursue the CPHR designation for all…" at bounding box center [409, 493] width 547 height 471
copy span "There is a minimum education requirement to pursue the CPHR designation for all…"
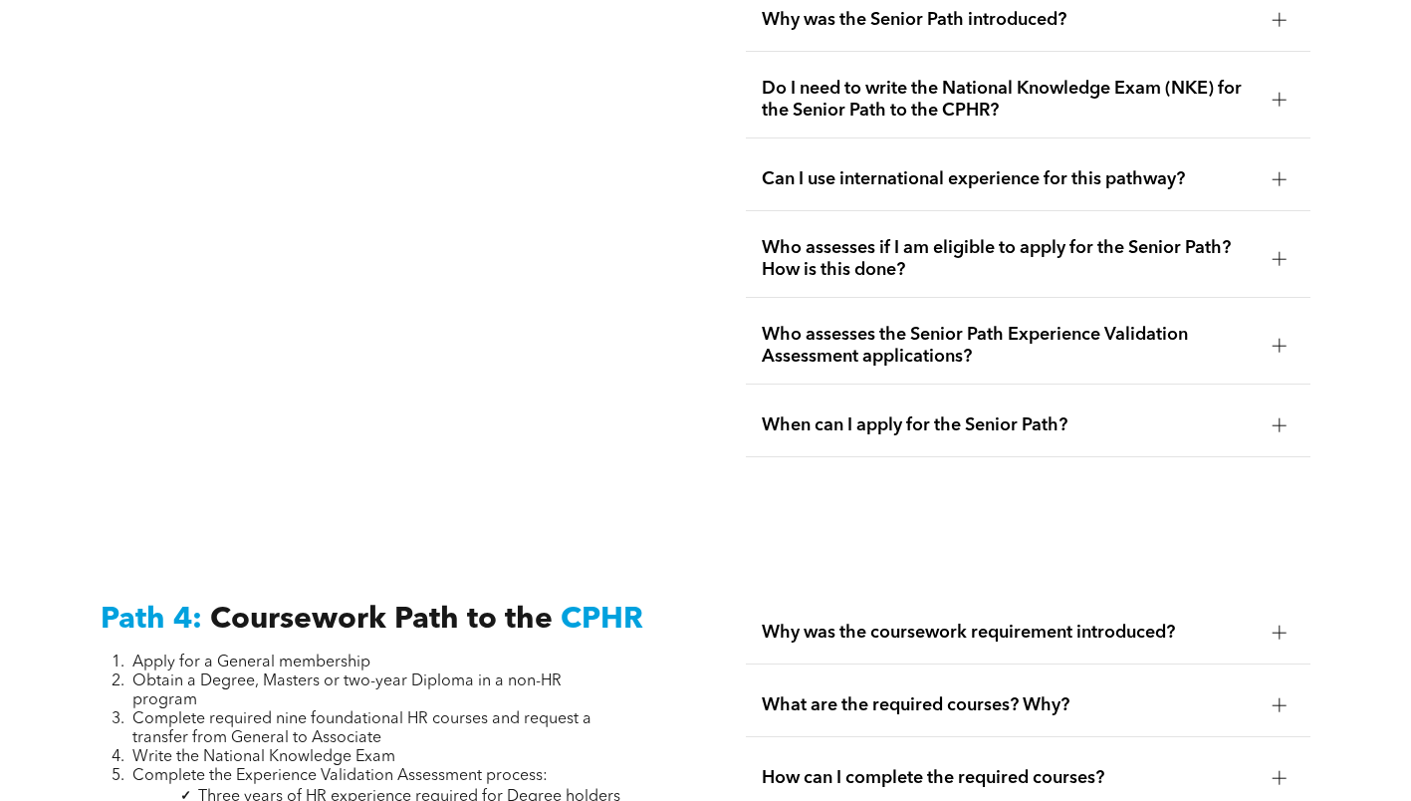
scroll to position [5622, 0]
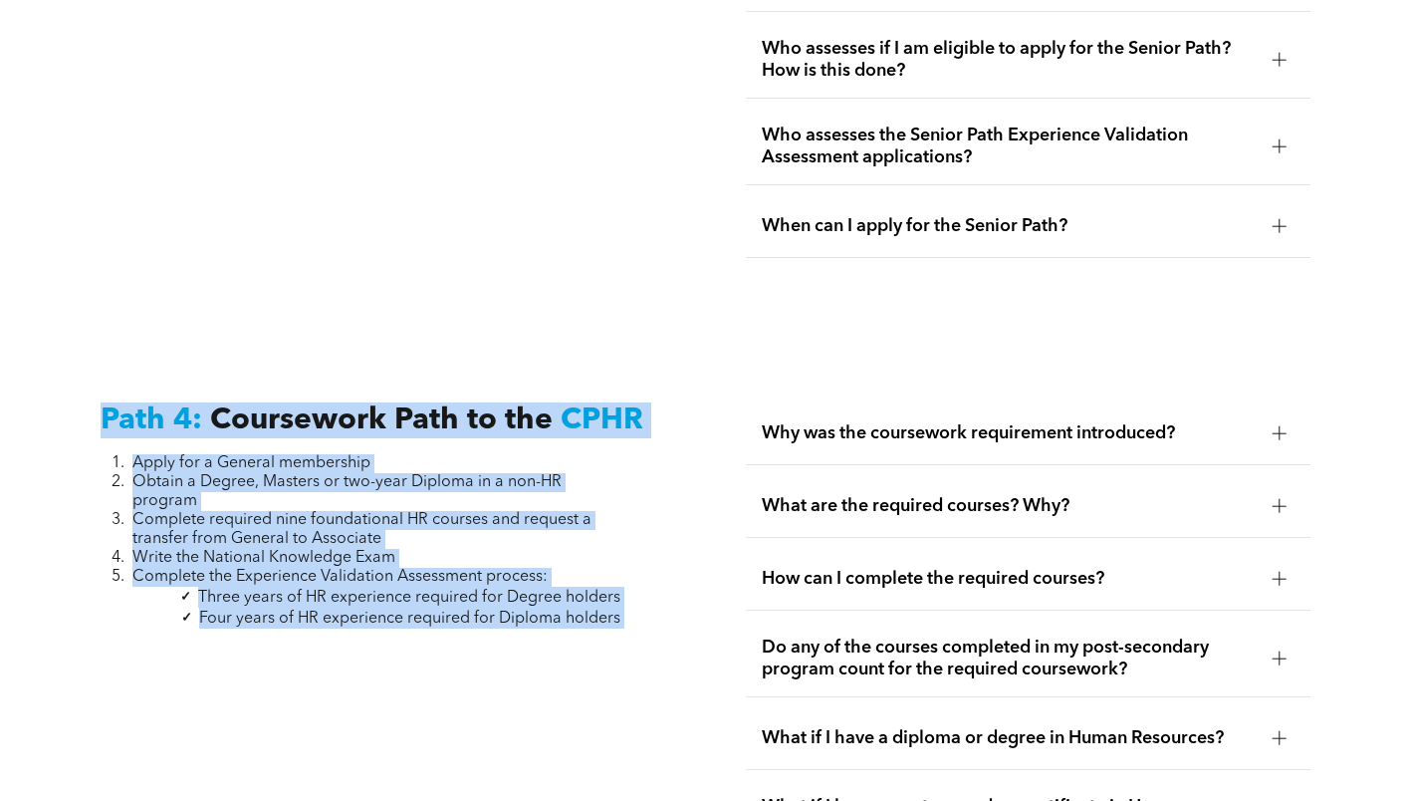
drag, startPoint x: 287, startPoint y: 514, endPoint x: 44, endPoint y: 370, distance: 282.7
click at [44, 370] on div "Path 4: Coursework Path to the CPHR Apply for a General membership Obtain a Deg…" at bounding box center [705, 716] width 1411 height 772
copy div "Path 4: Coursework Path to the CPHR Apply for a General membership Obtain a Deg…"
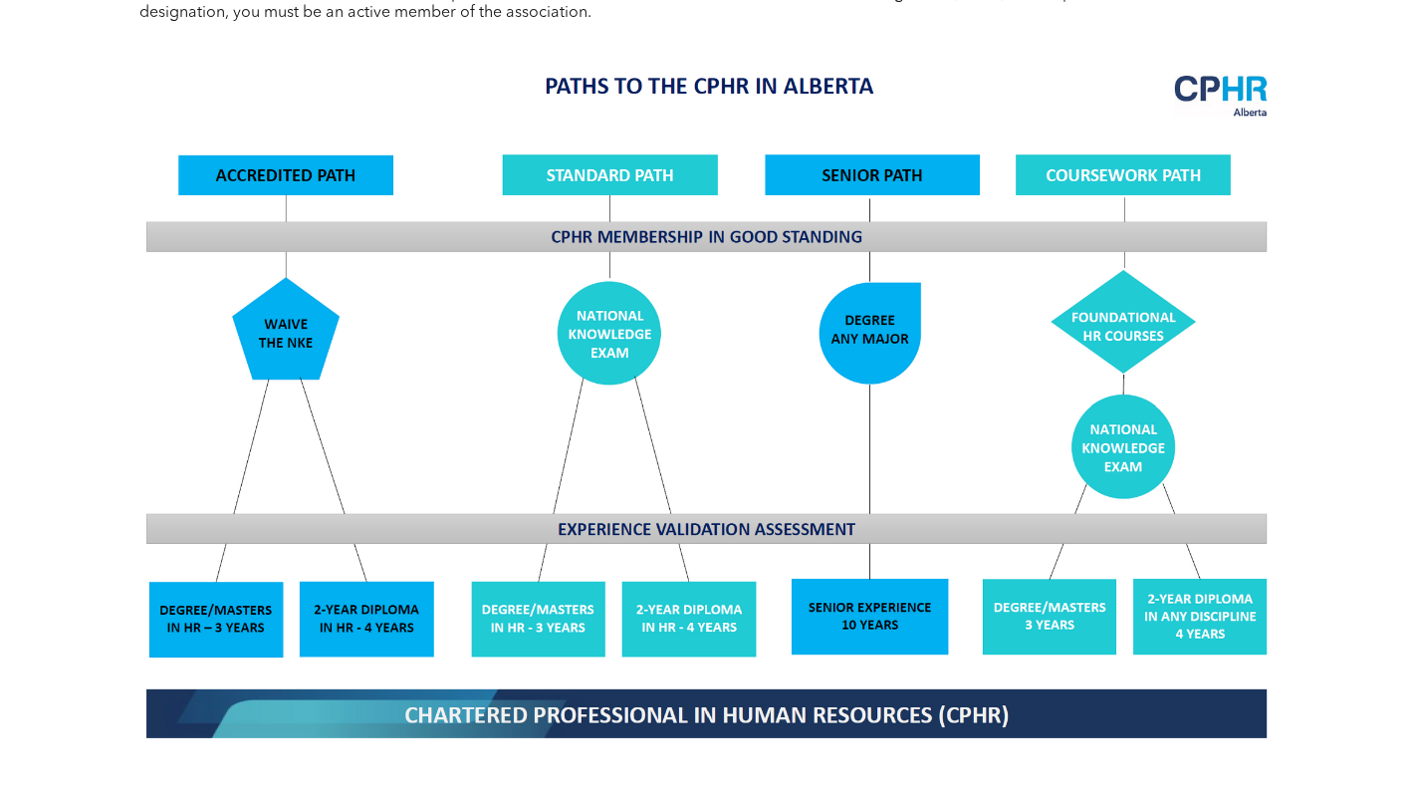
scroll to position [940, 0]
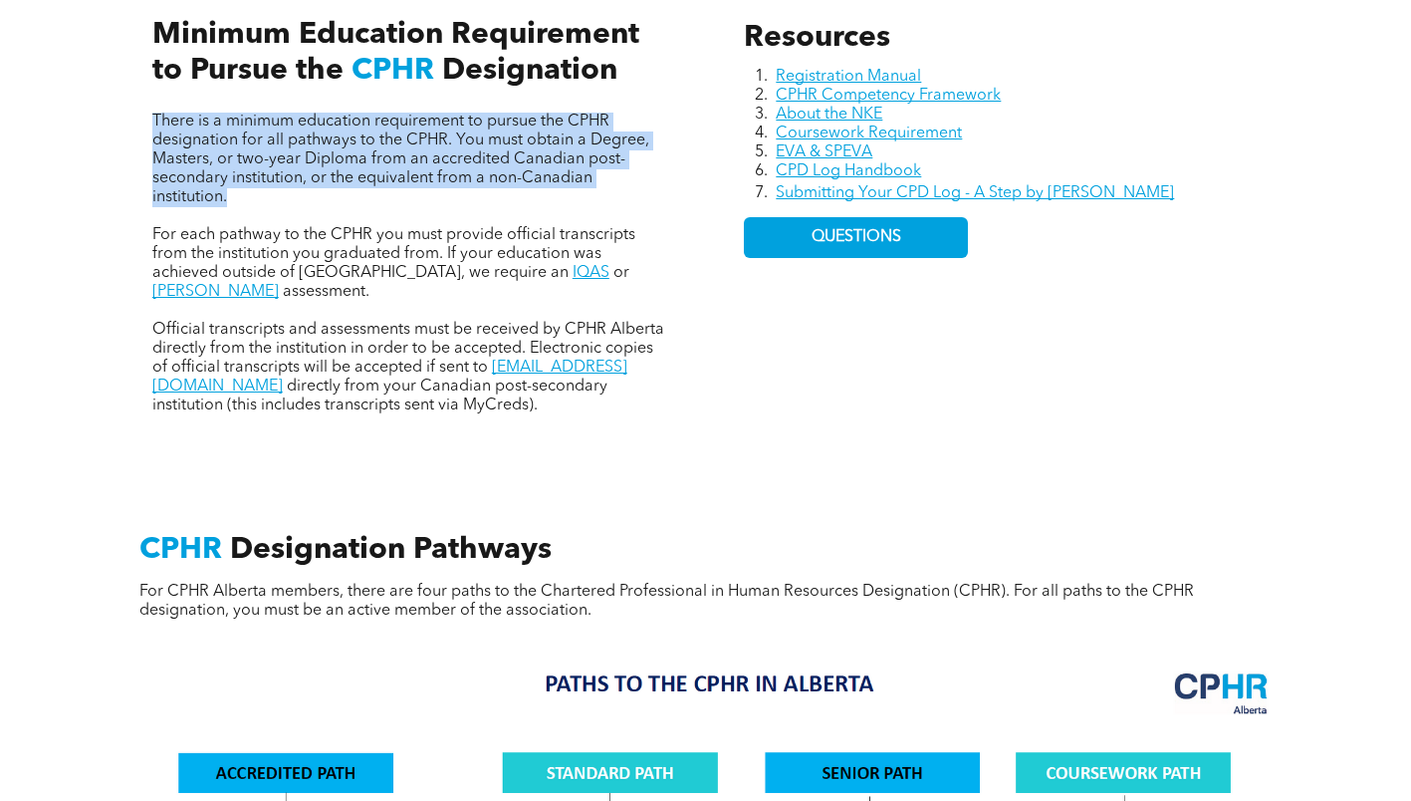
drag, startPoint x: 149, startPoint y: 124, endPoint x: 239, endPoint y: 200, distance: 118.0
click at [239, 200] on div "There is a minimum education requirement to pursue the CPHR designation for all…" at bounding box center [409, 194] width 547 height 471
copy span "There is a minimum education requirement to pursue the CPHR designation for all…"
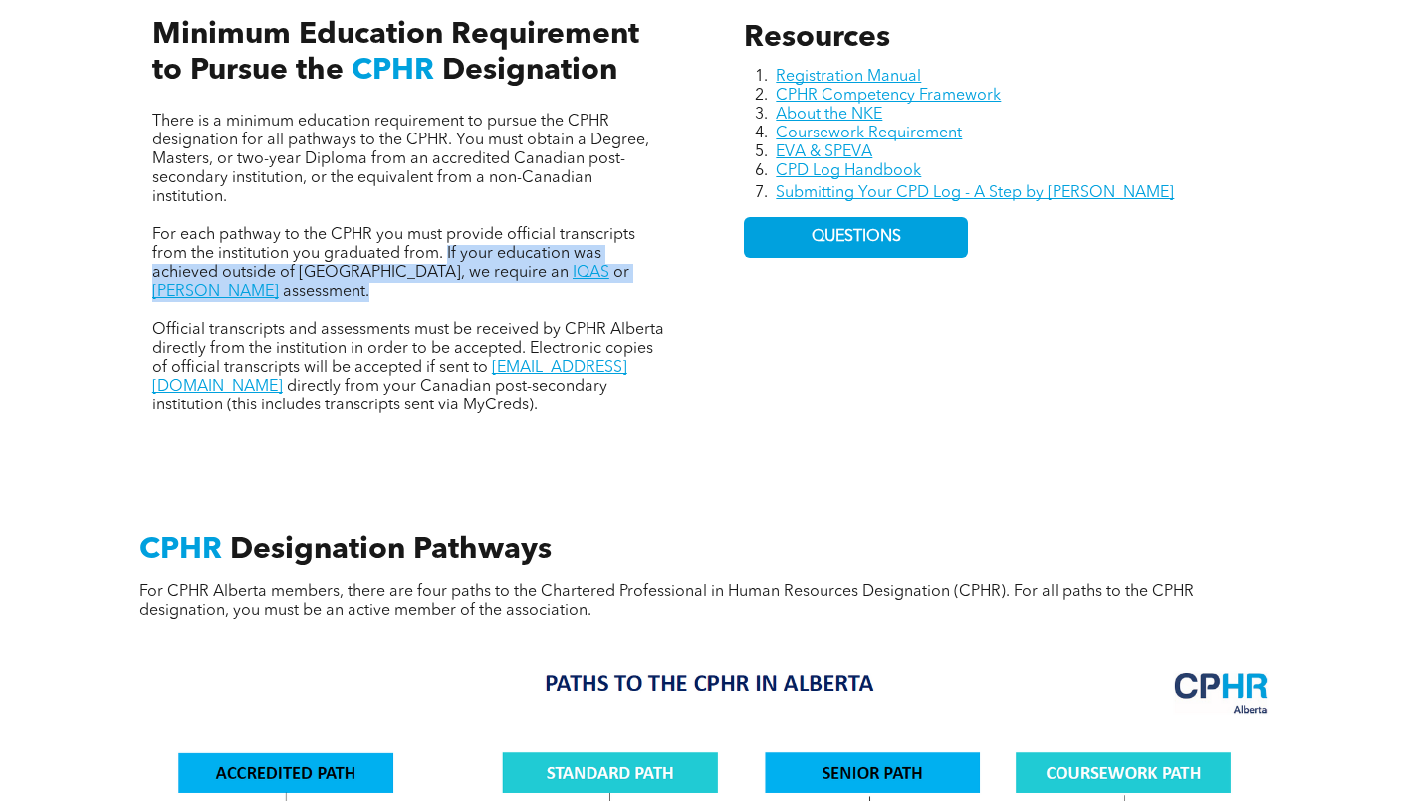
drag, startPoint x: 447, startPoint y: 253, endPoint x: 665, endPoint y: 273, distance: 219.0
click at [665, 273] on p "For each pathway to the CPHR you must provide official transcripts from the ins…" at bounding box center [409, 264] width 515 height 76
copy p "If your education was achieved outside of Canada, we require an IQAS or WES ass…"
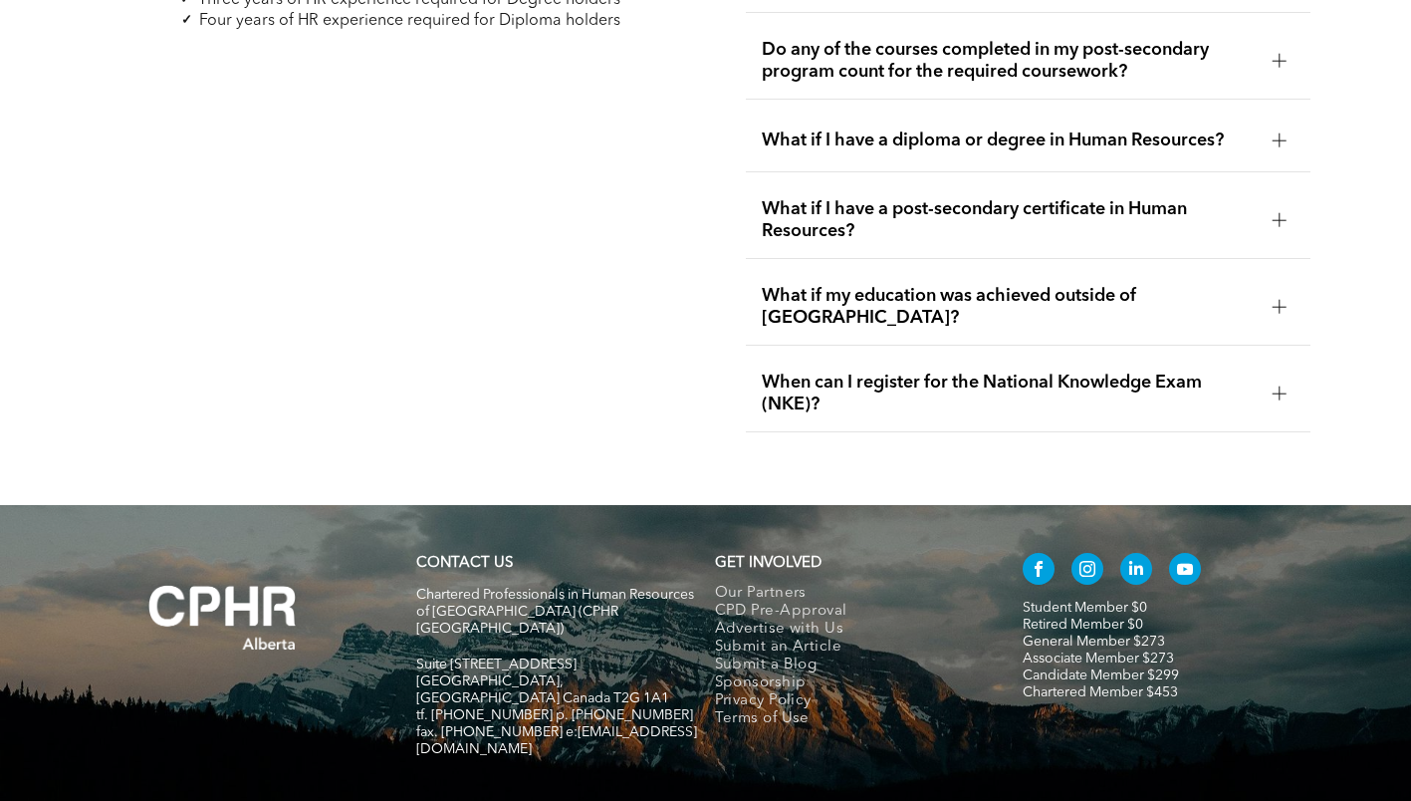
scroll to position [5721, 0]
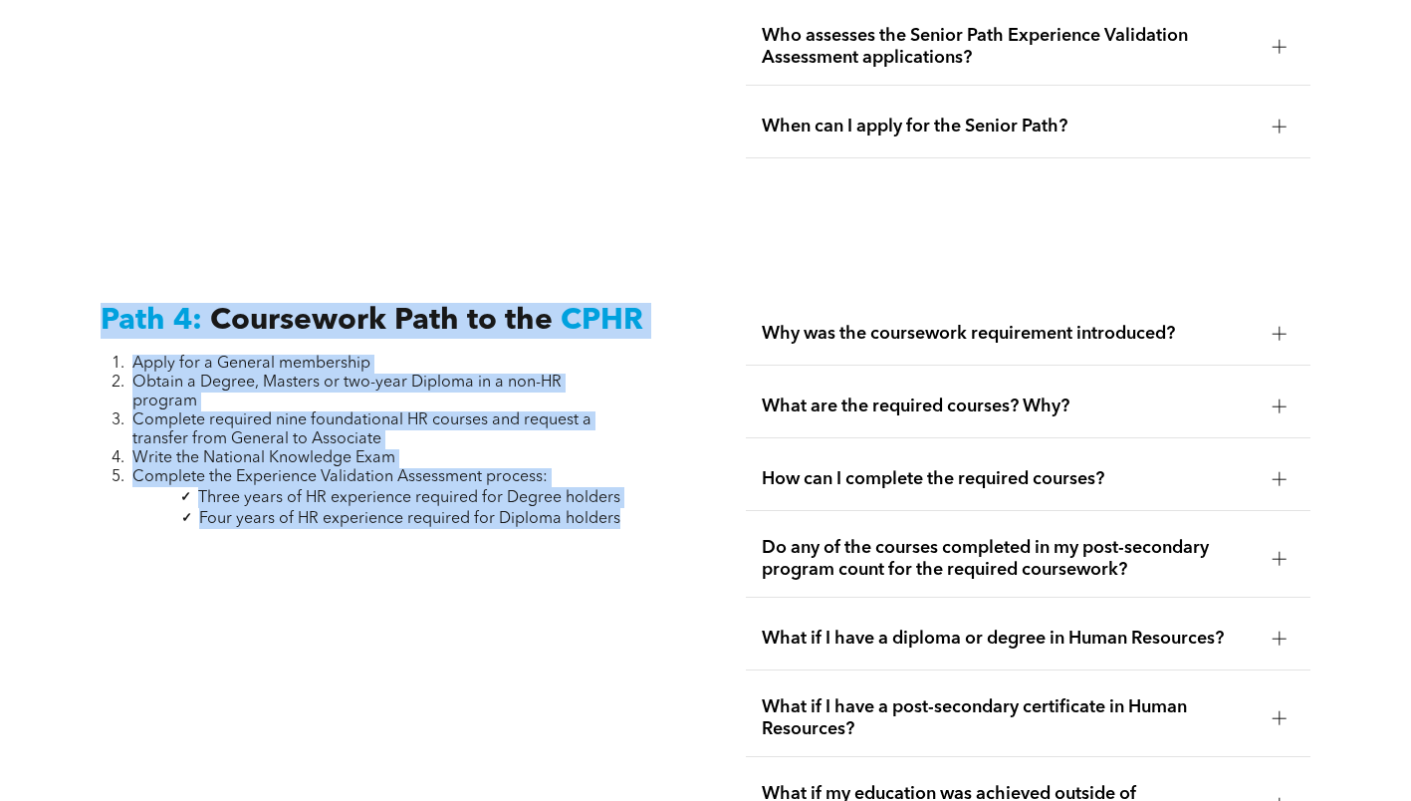
drag, startPoint x: 639, startPoint y: 464, endPoint x: 101, endPoint y: 248, distance: 580.6
click at [101, 287] on div "Path 4: Coursework Path to the CPHR Apply for a General membership Obtain a Deg…" at bounding box center [383, 616] width 597 height 659
copy div "Path 4: Coursework Path to the CPHR Apply for a General membership Obtain a Deg…"
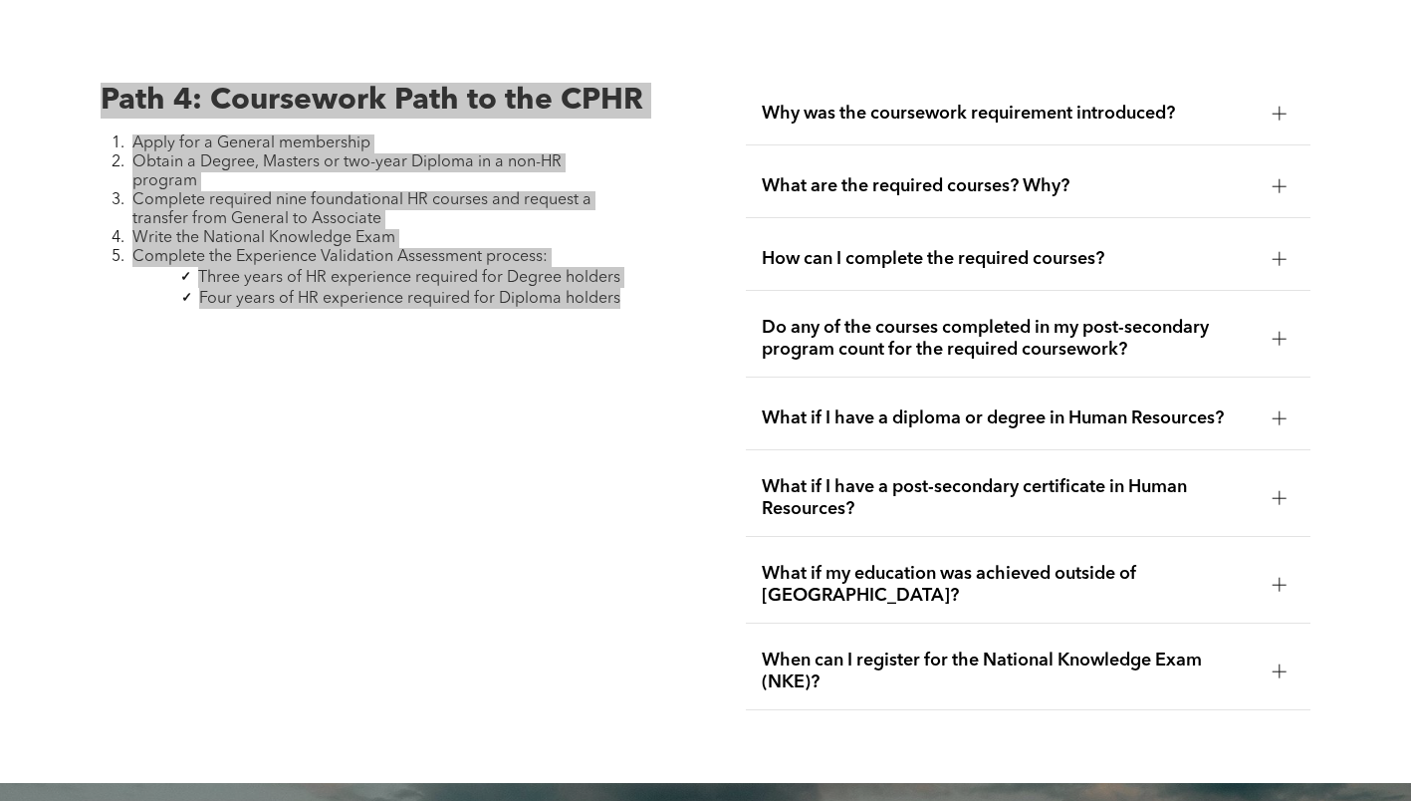
scroll to position [5921, 0]
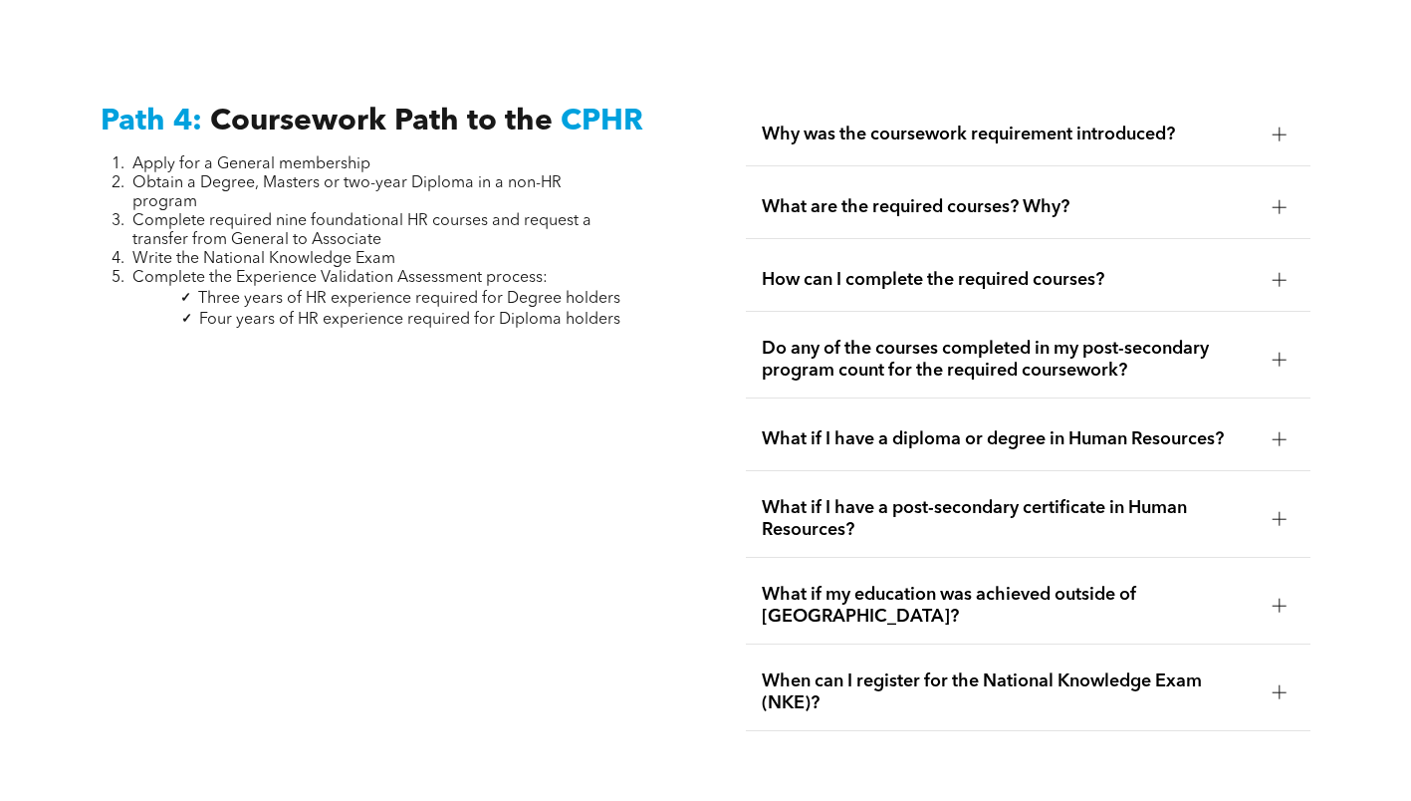
click at [682, 469] on div "Path 4: Coursework Path to the CPHR Apply for a General membership Obtain a Deg…" at bounding box center [705, 417] width 1411 height 772
click at [663, 266] on div "Path 4: Coursework Path to the CPHR Apply for a General membership Obtain a Deg…" at bounding box center [383, 417] width 597 height 659
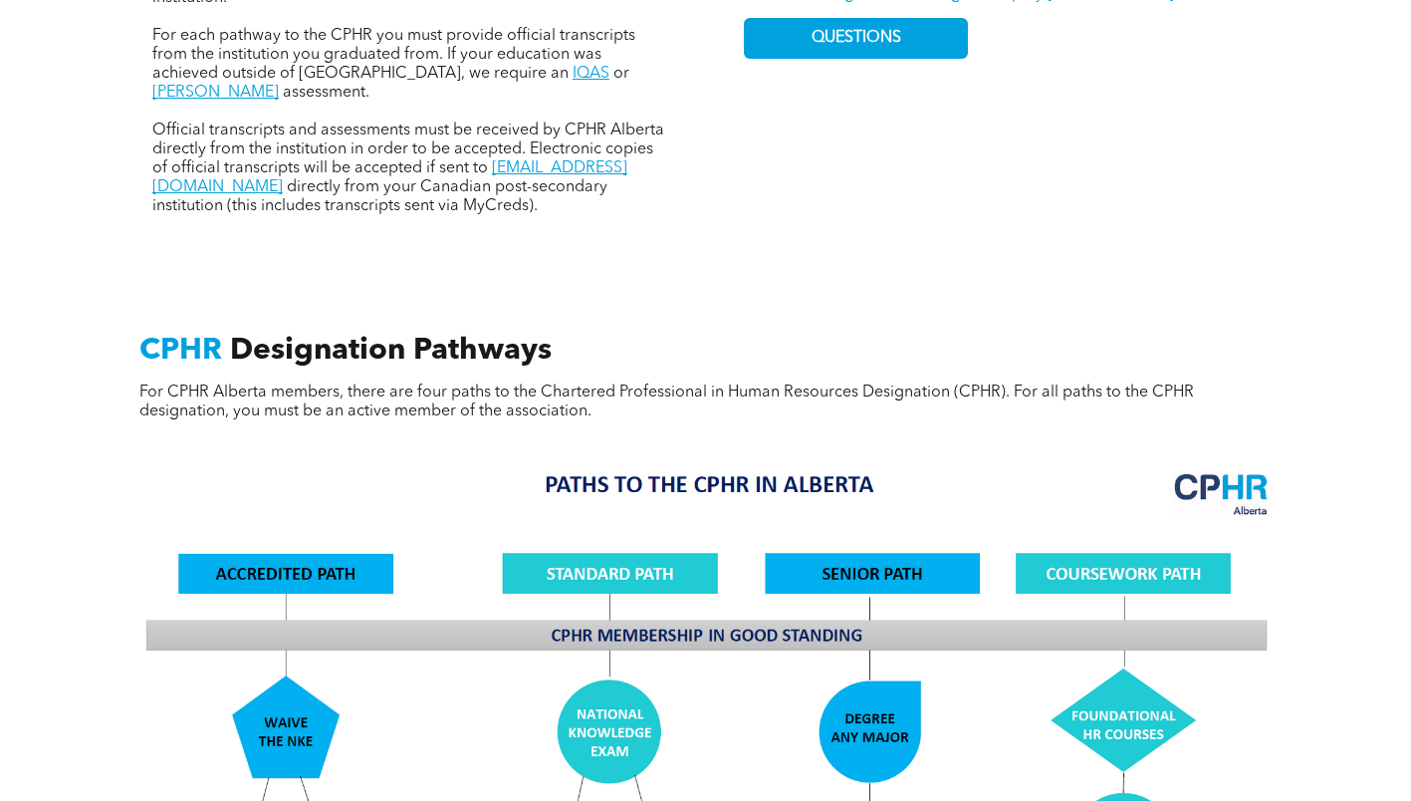
scroll to position [1040, 0]
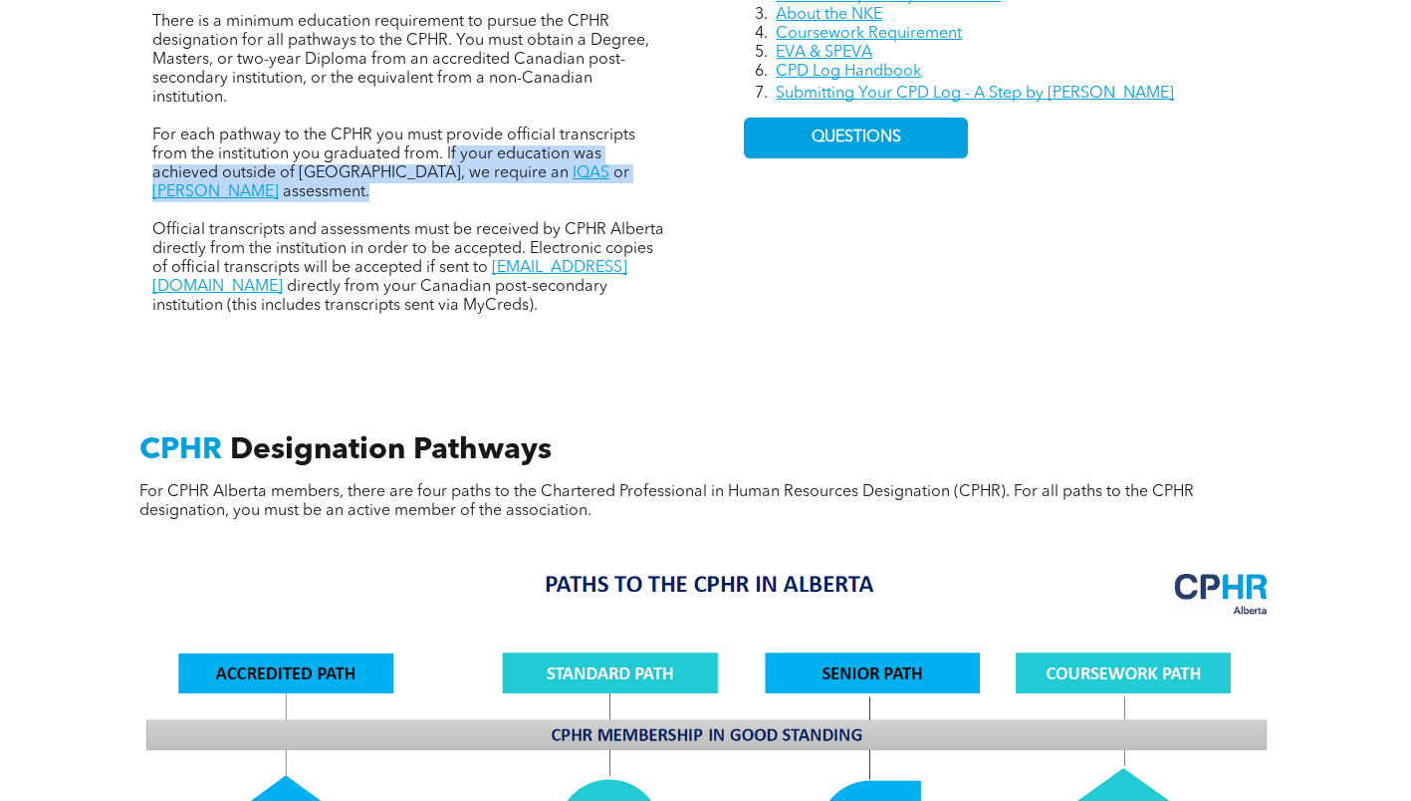
drag, startPoint x: 448, startPoint y: 153, endPoint x: 685, endPoint y: 184, distance: 239.1
click at [685, 184] on div "Resources Registration Manual CPHR Competency Framework About the NKE Coursewor…" at bounding box center [706, 96] width 1195 height 528
copy p "f your education was achieved outside of Canada, we require an IQAS or WES asse…"
click at [637, 222] on span "Official transcripts and assessments must be received by CPHR Alberta directly …" at bounding box center [408, 249] width 512 height 54
drag, startPoint x: 658, startPoint y: 190, endPoint x: 460, endPoint y: 150, distance: 202.2
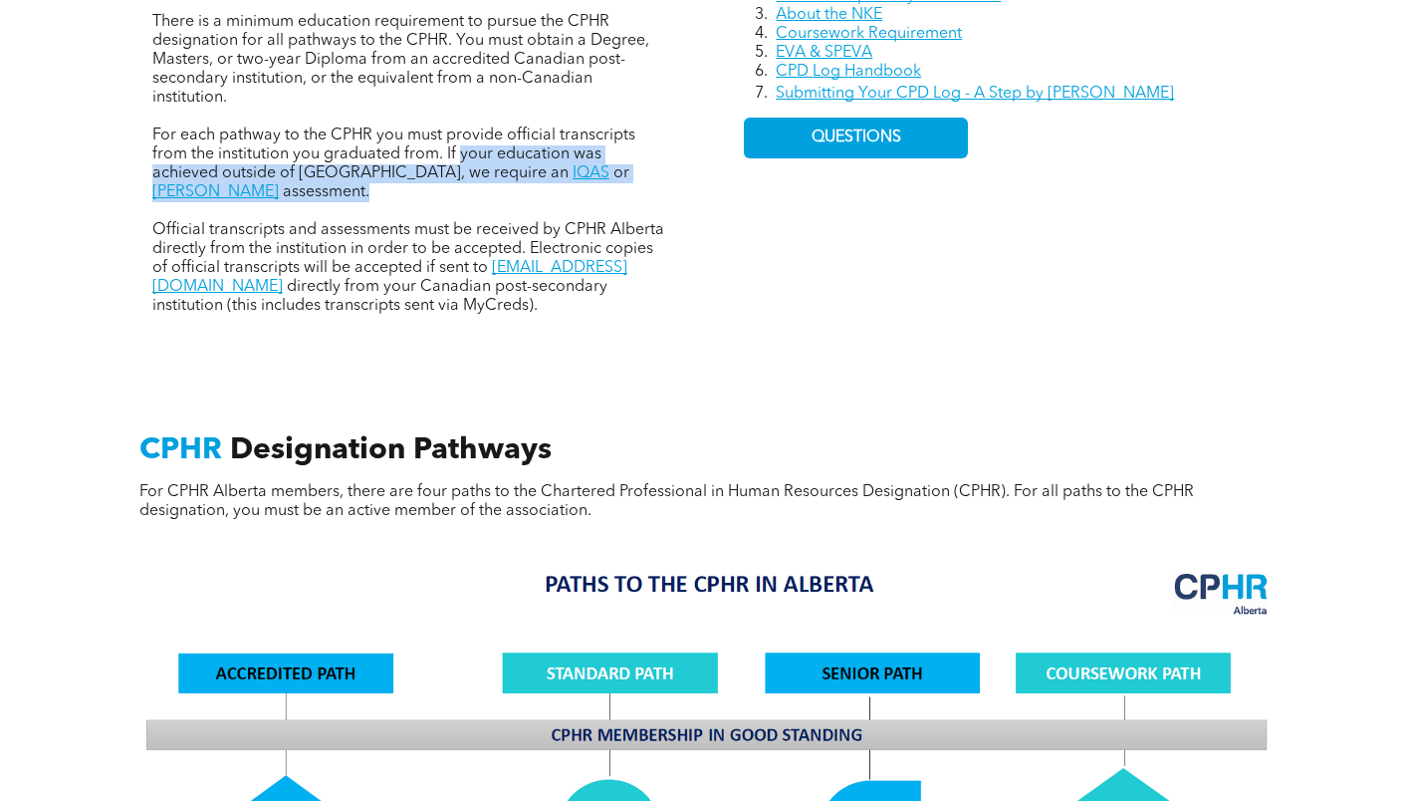
click at [460, 150] on div "There is a minimum education requirement to pursue the CPHR designation for all…" at bounding box center [409, 164] width 515 height 303
copy p "your education was achieved outside of Canada, we require an IQAS or WES assess…"
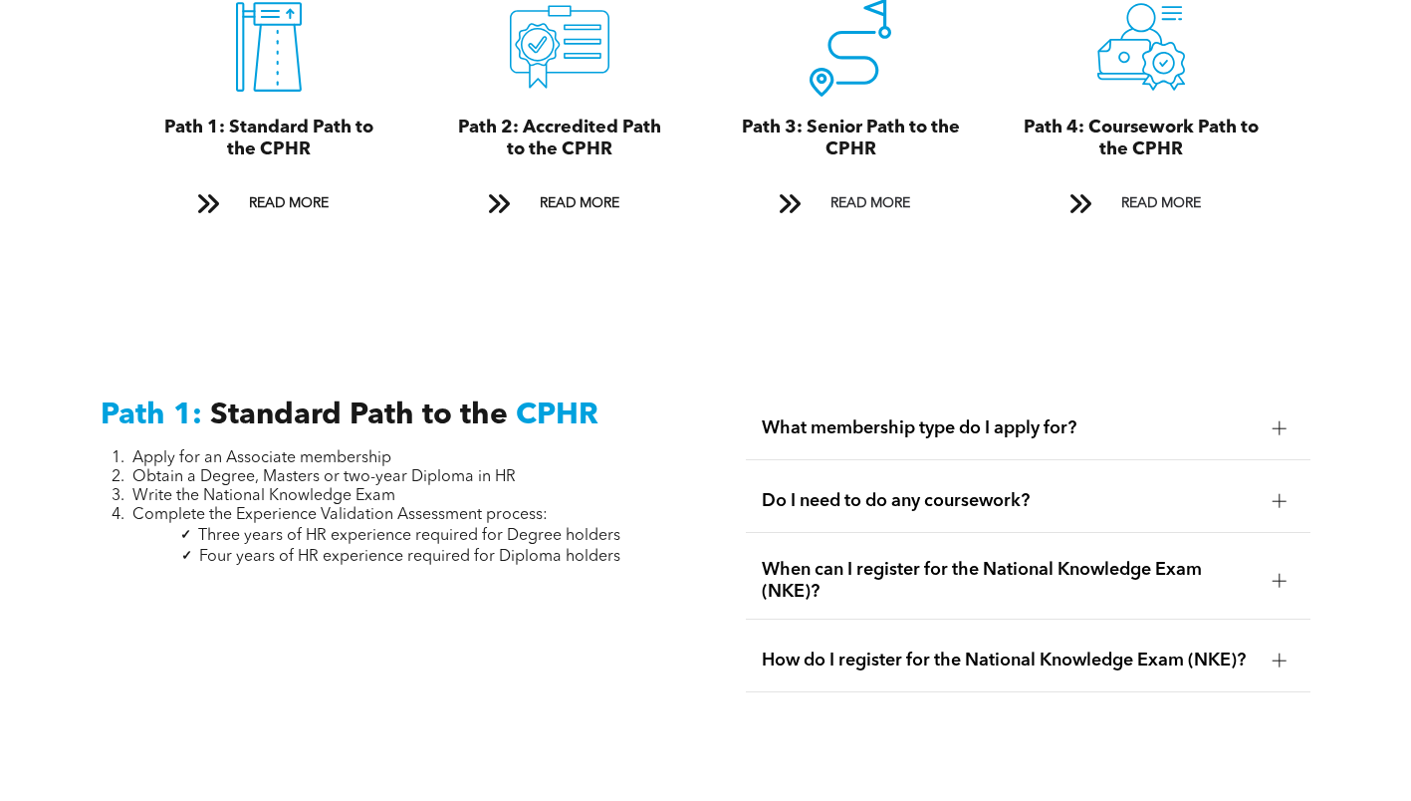
scroll to position [2634, 0]
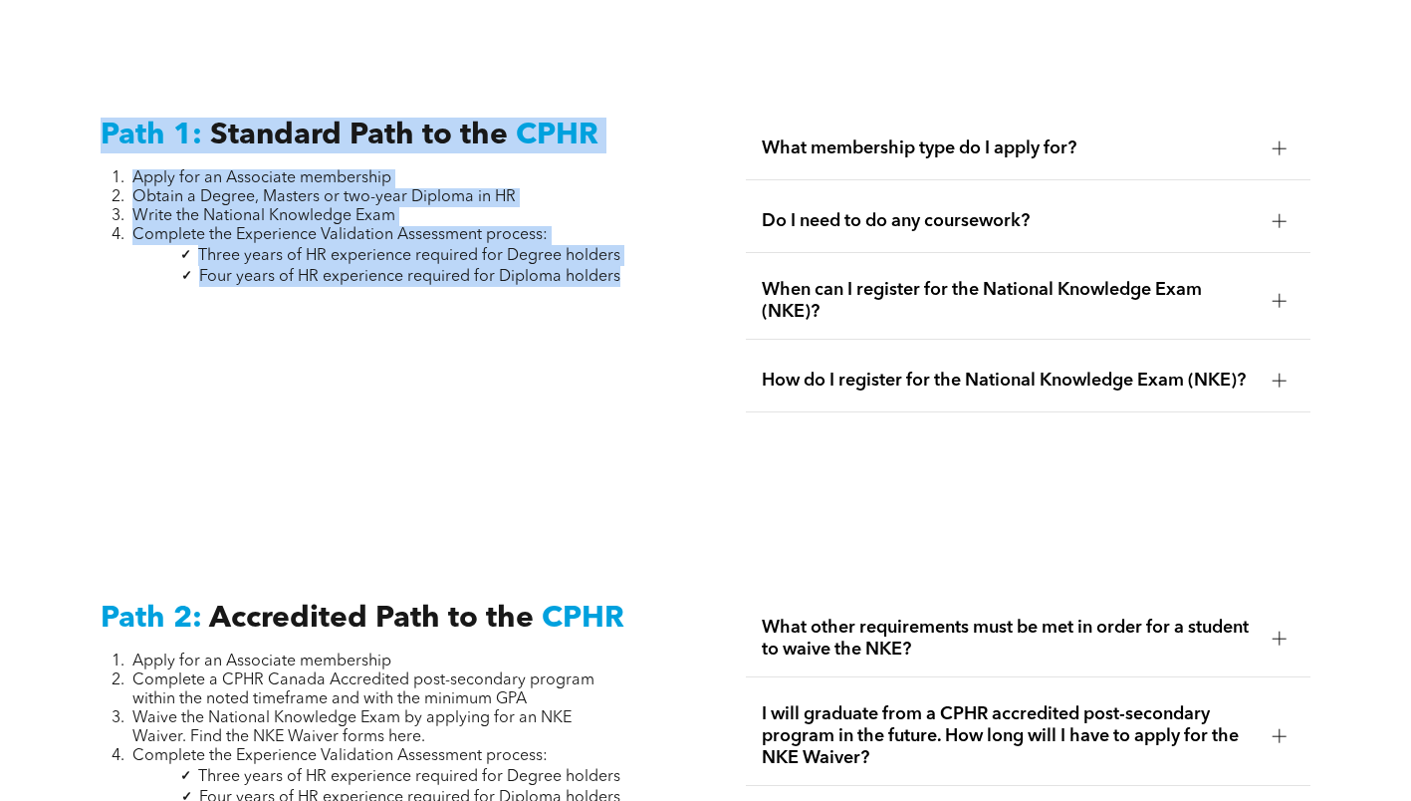
drag, startPoint x: 92, startPoint y: 126, endPoint x: 638, endPoint y: 268, distance: 564.8
click at [638, 268] on div "Path 1: Standard Path to the CPHR Apply for an Associate membership Obtain a De…" at bounding box center [383, 287] width 597 height 371
copy div "Path 1: Standard Path to the CPHR Apply for an Associate membership Obtain a De…"
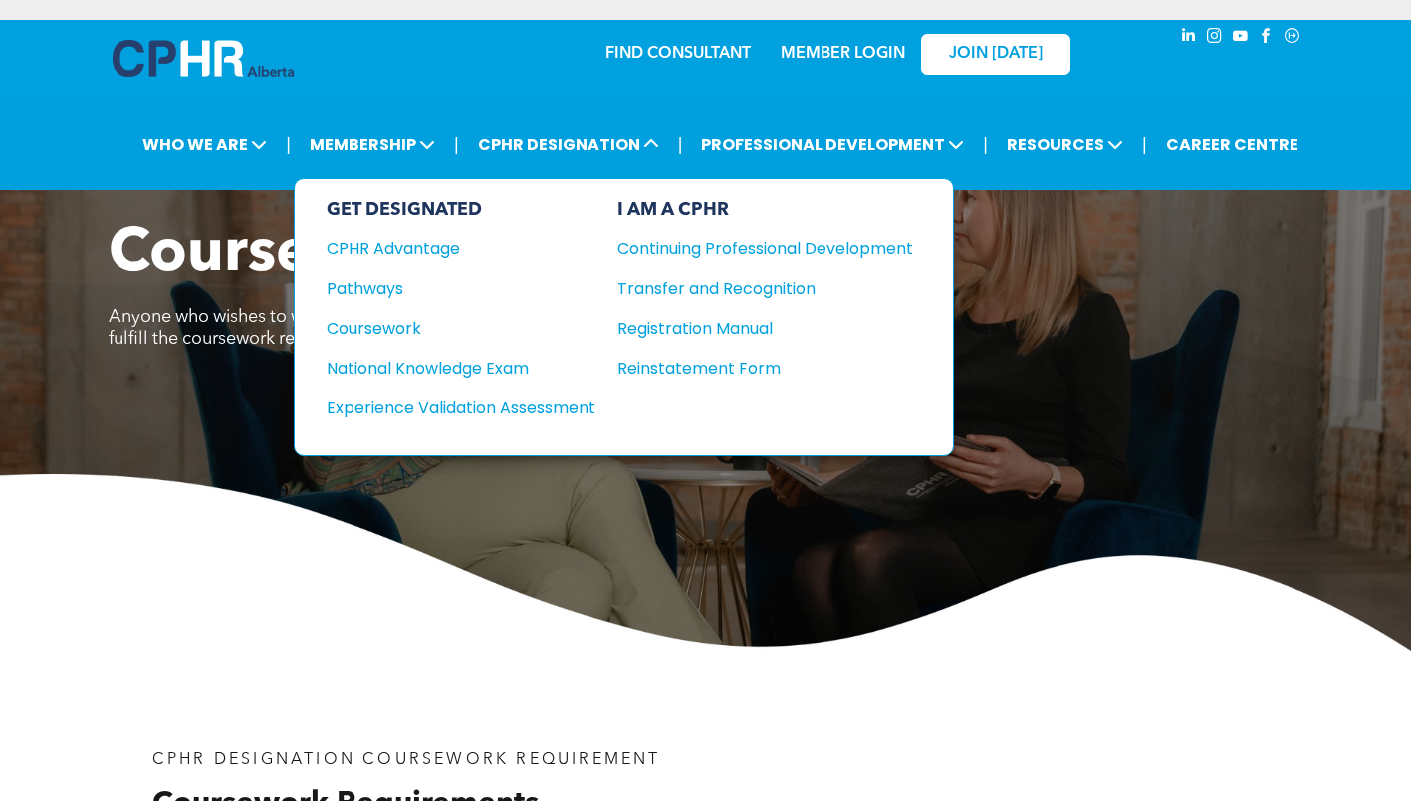
click at [546, 140] on span "CPHR DESIGNATION" at bounding box center [568, 144] width 193 height 37
click at [453, 401] on div "Experience Validation Assessment" at bounding box center [448, 407] width 242 height 25
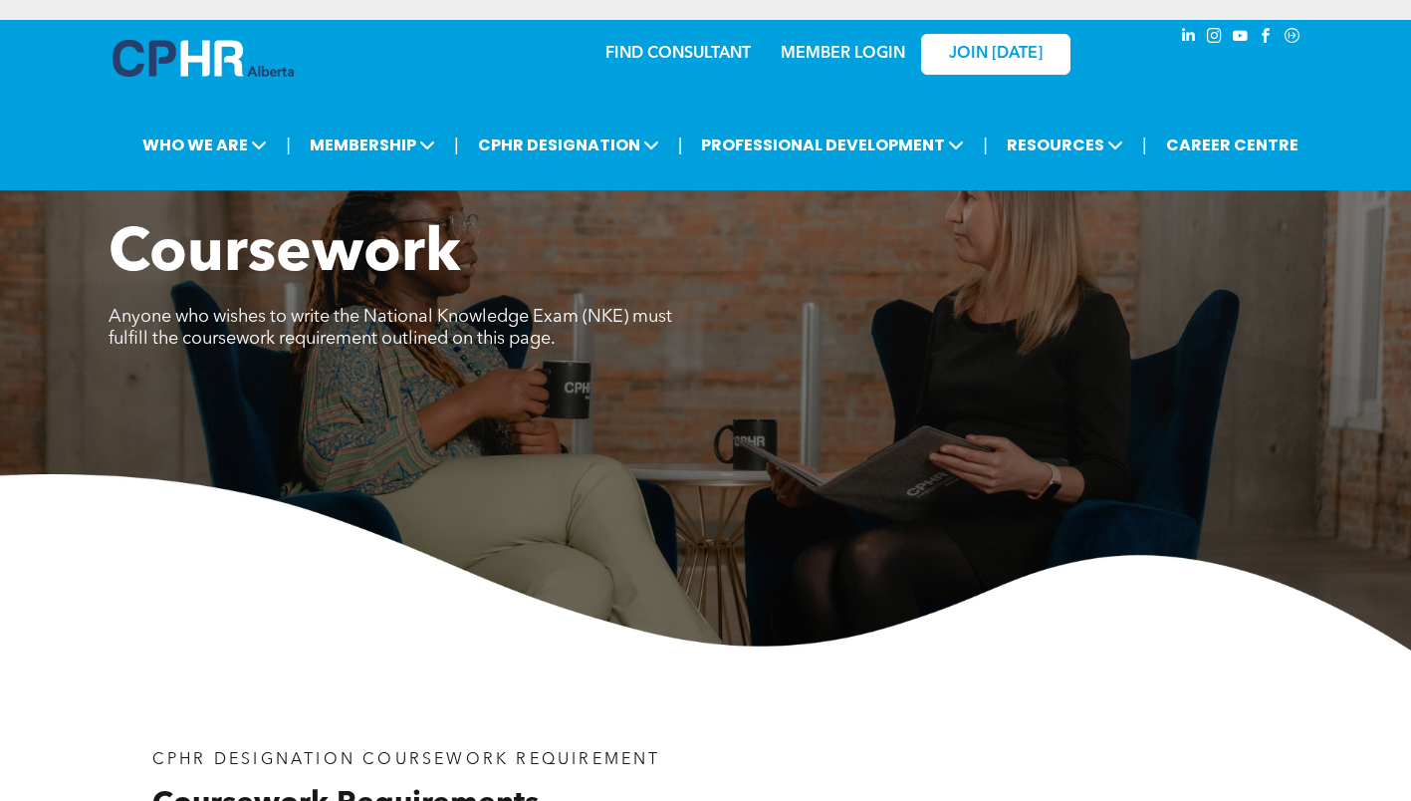
drag, startPoint x: 690, startPoint y: 42, endPoint x: 650, endPoint y: 56, distance: 42.2
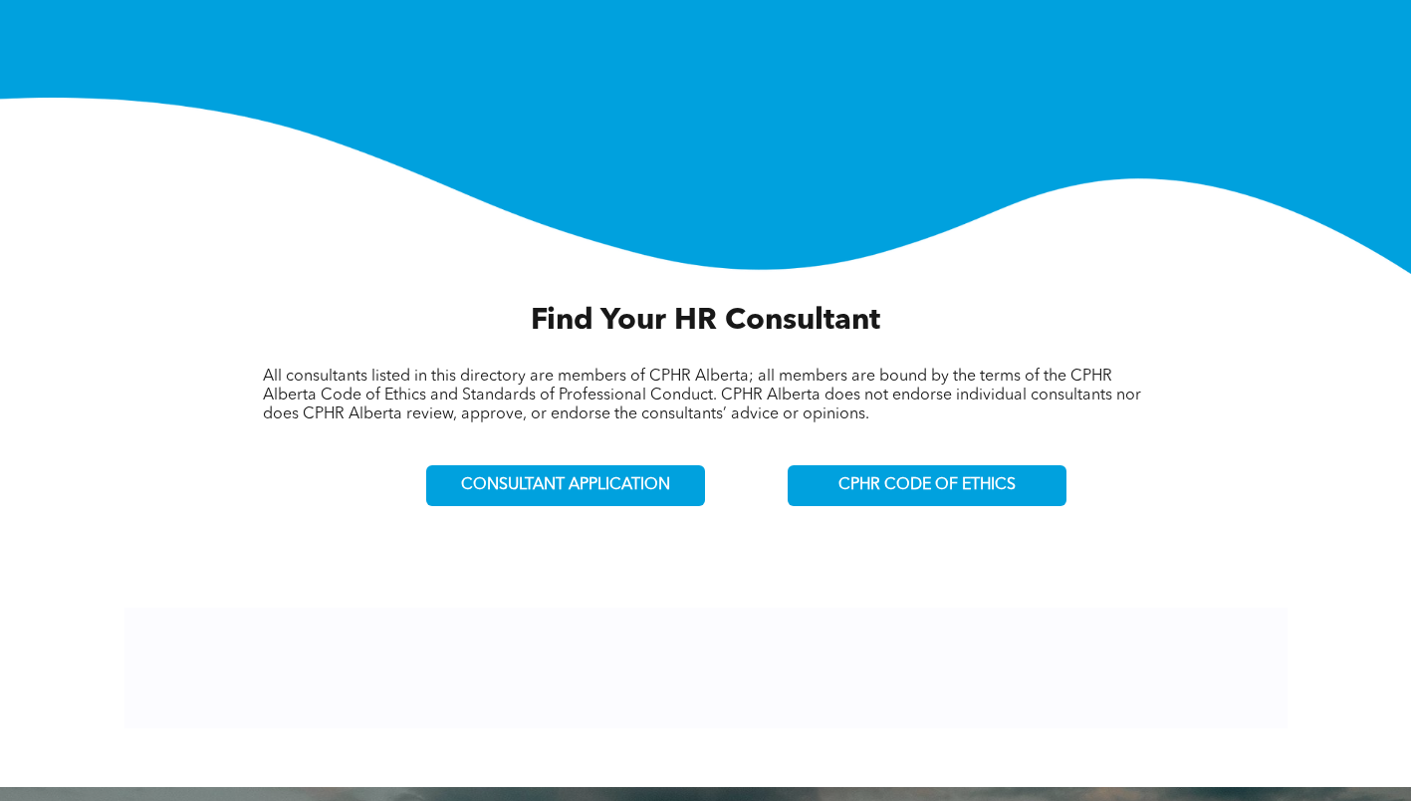
scroll to position [398, 0]
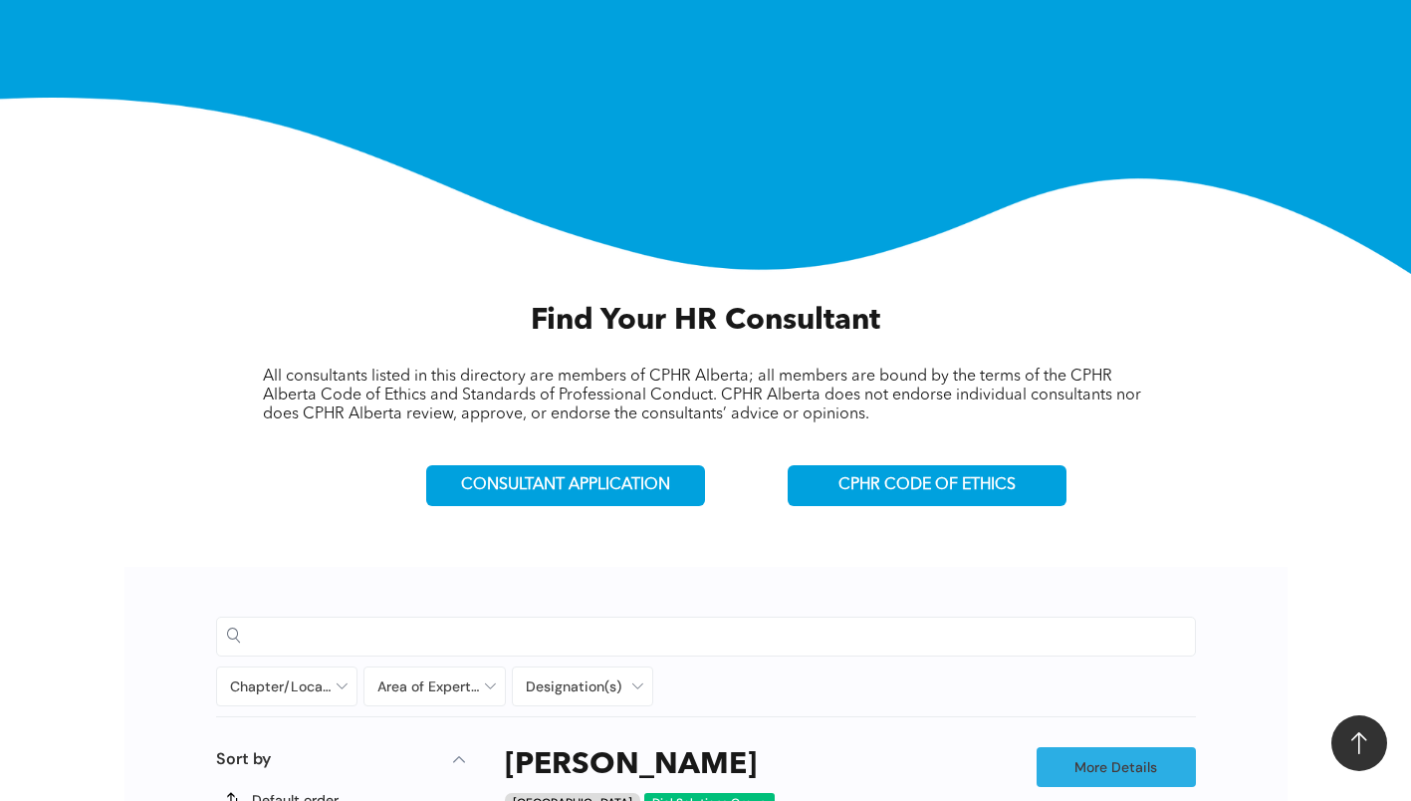
click at [532, 629] on input at bounding box center [723, 636] width 924 height 30
type input "********"
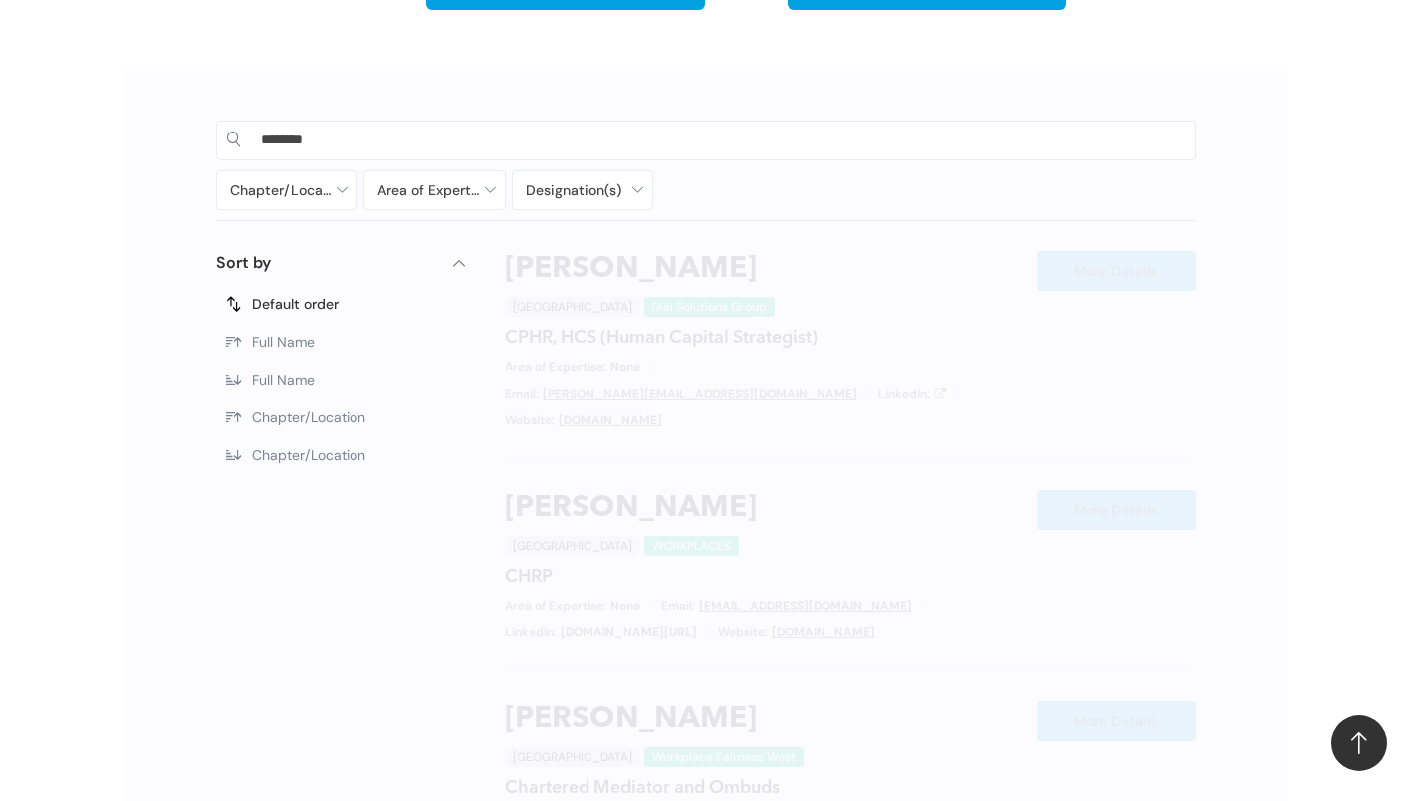
scroll to position [896, 0]
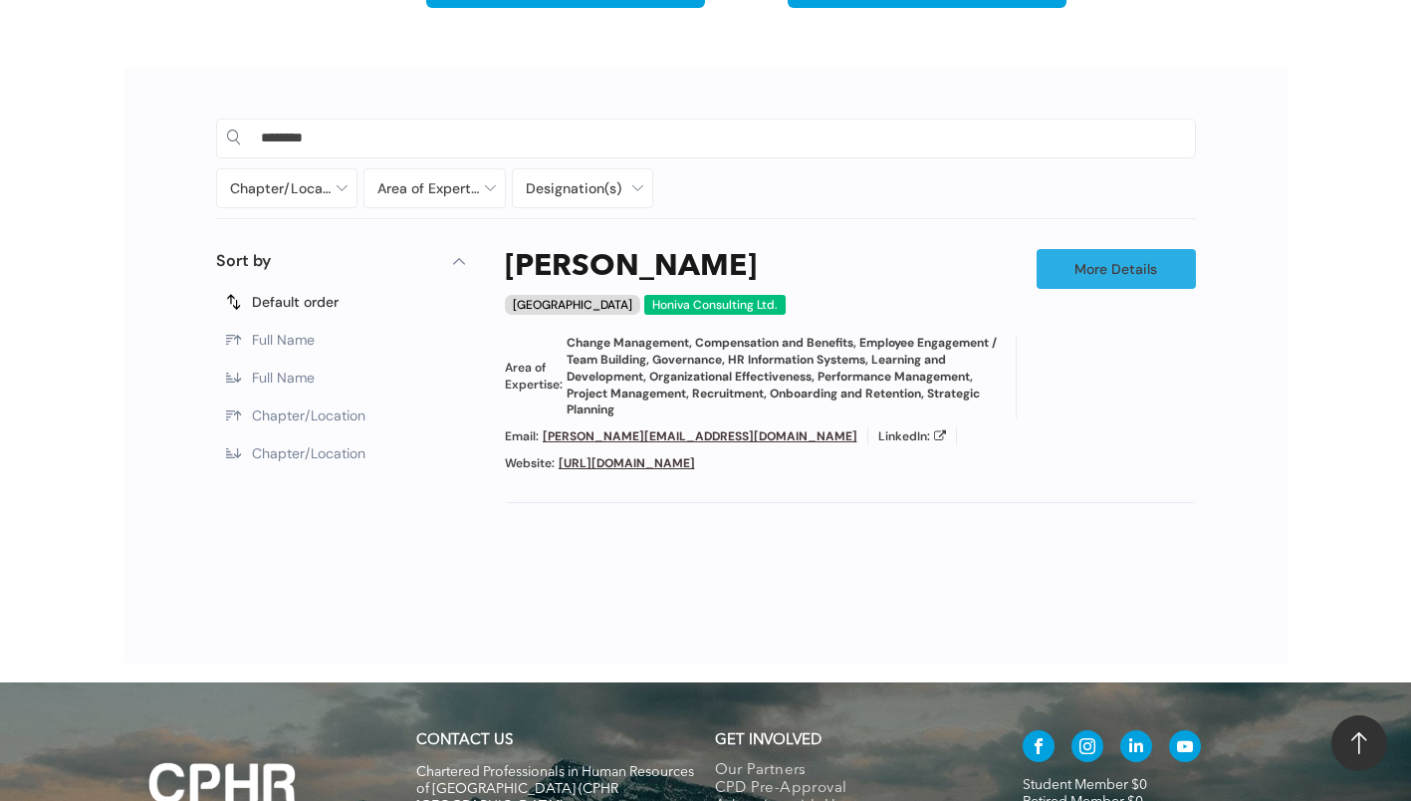
click at [594, 376] on span "Change Management, Compensation and Benefits, Employee Engagement / Team Buildi…" at bounding box center [786, 377] width 439 height 84
click at [532, 264] on h3 "Kimberly Ho" at bounding box center [631, 267] width 252 height 36
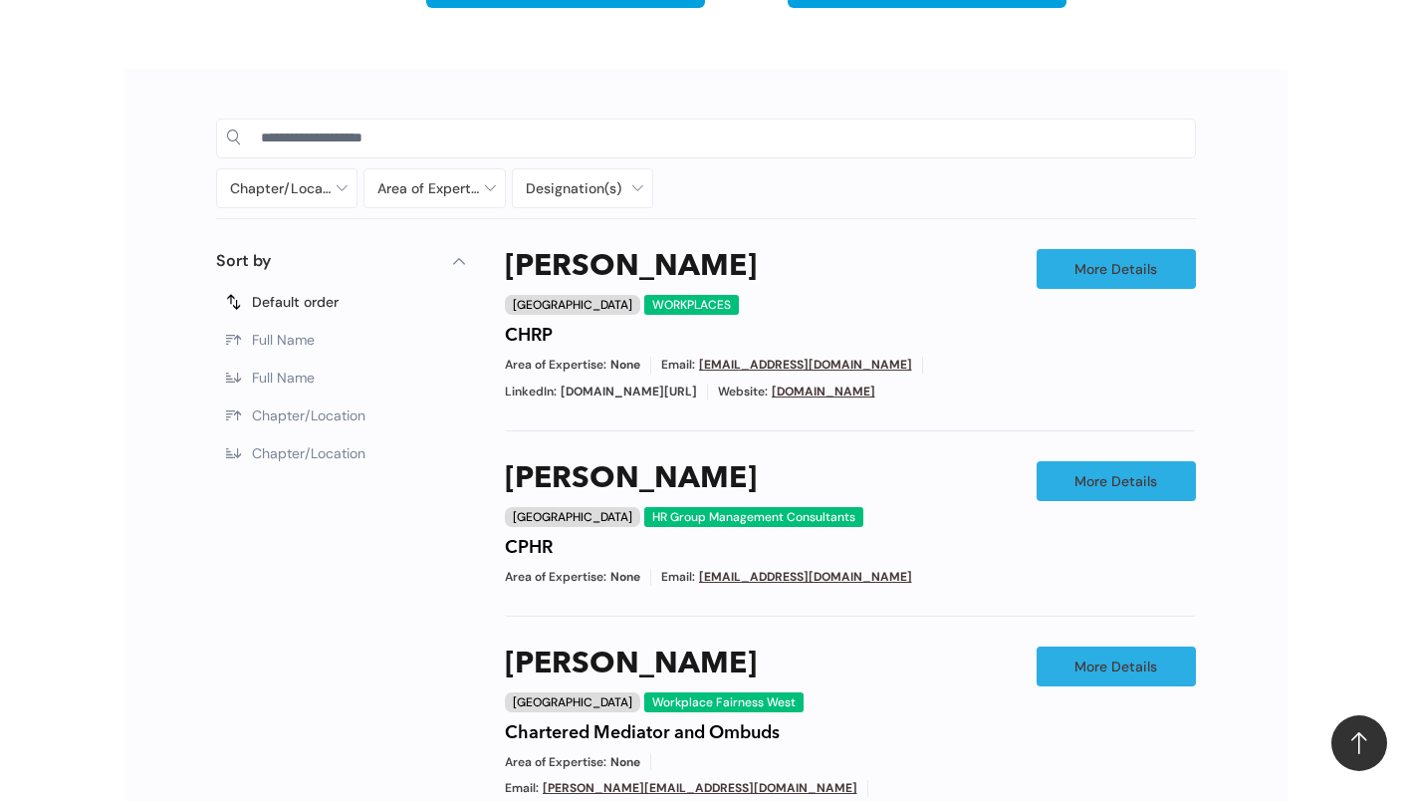
scroll to position [894, 0]
